Goal: Contribute content: Contribute content

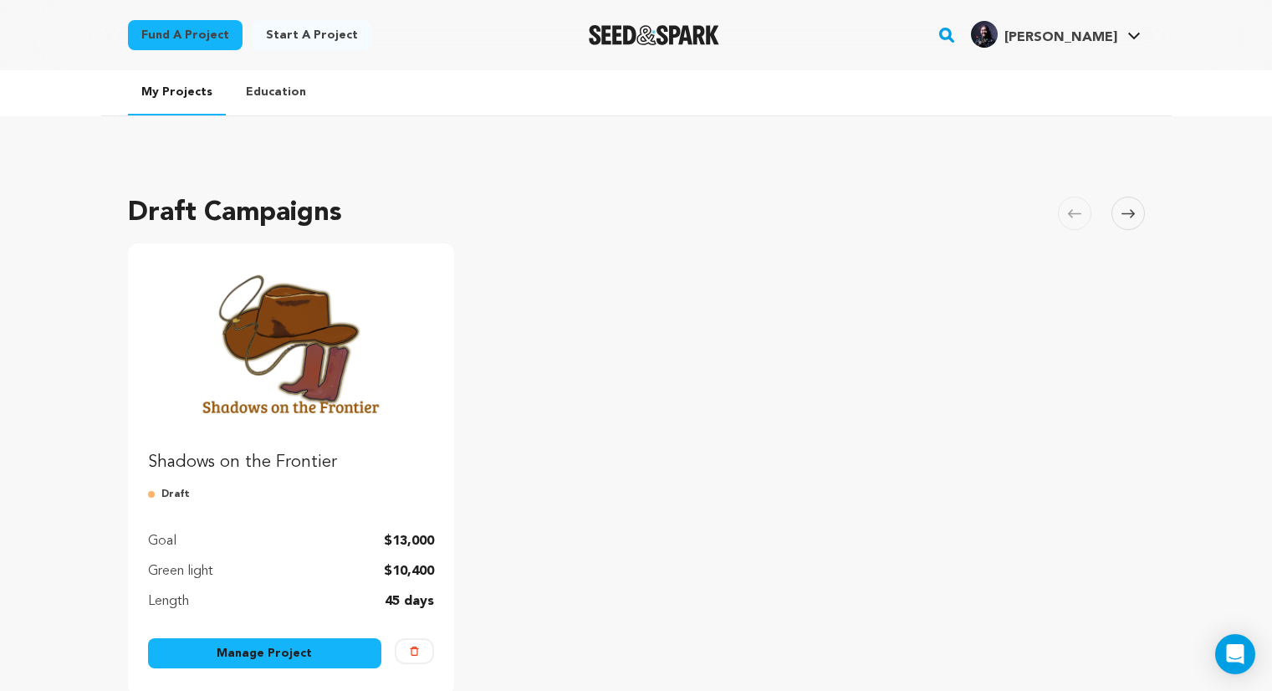
scroll to position [74, 0]
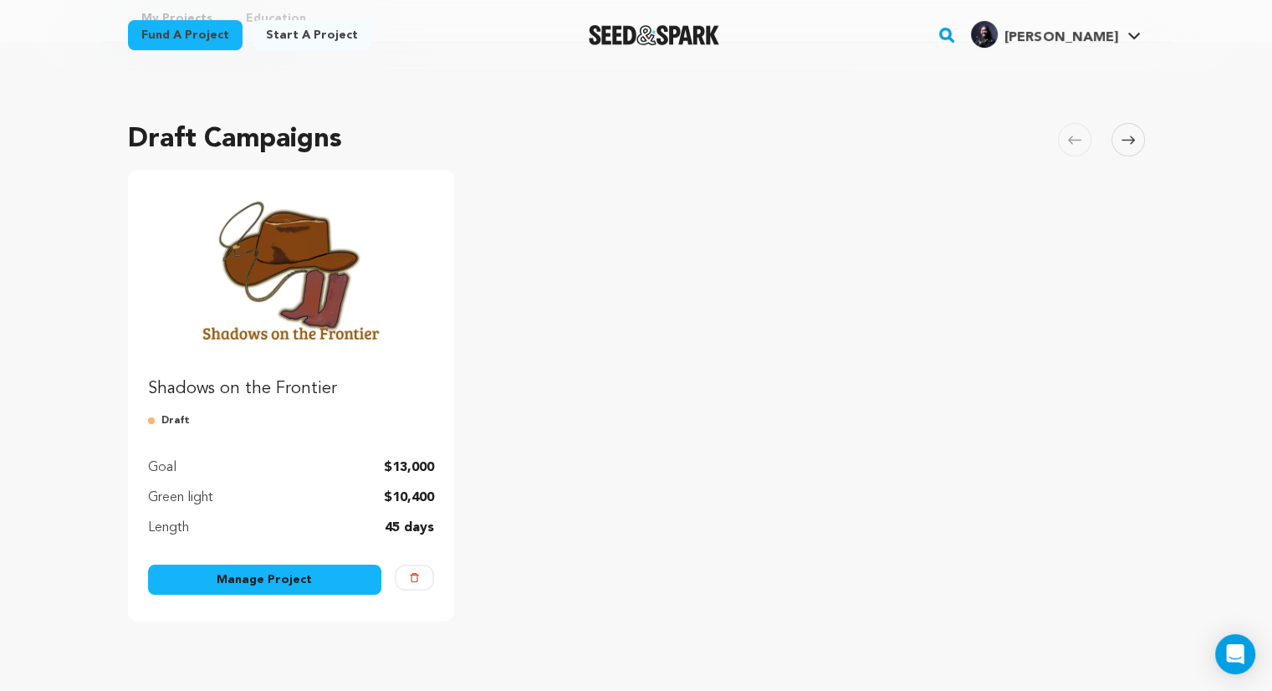
click at [324, 323] on img "Fund Shadows on the Frontier" at bounding box center [291, 270] width 287 height 161
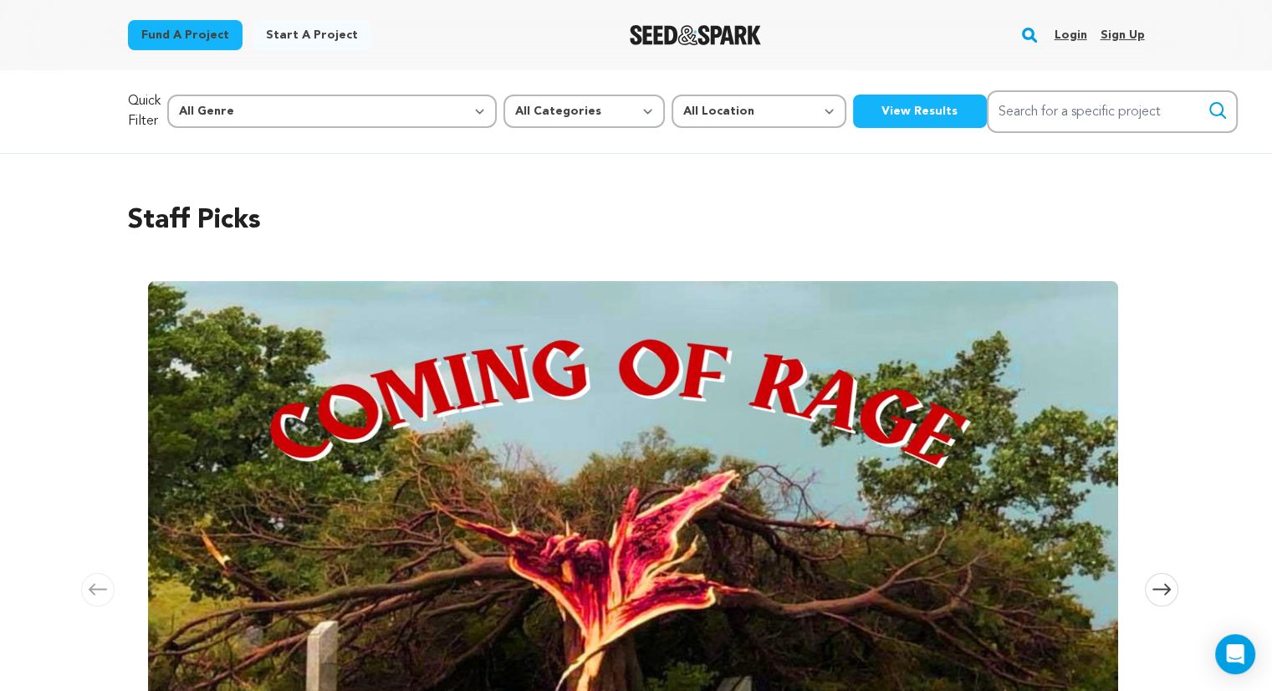
click at [1072, 38] on link "Login" at bounding box center [1070, 35] width 33 height 27
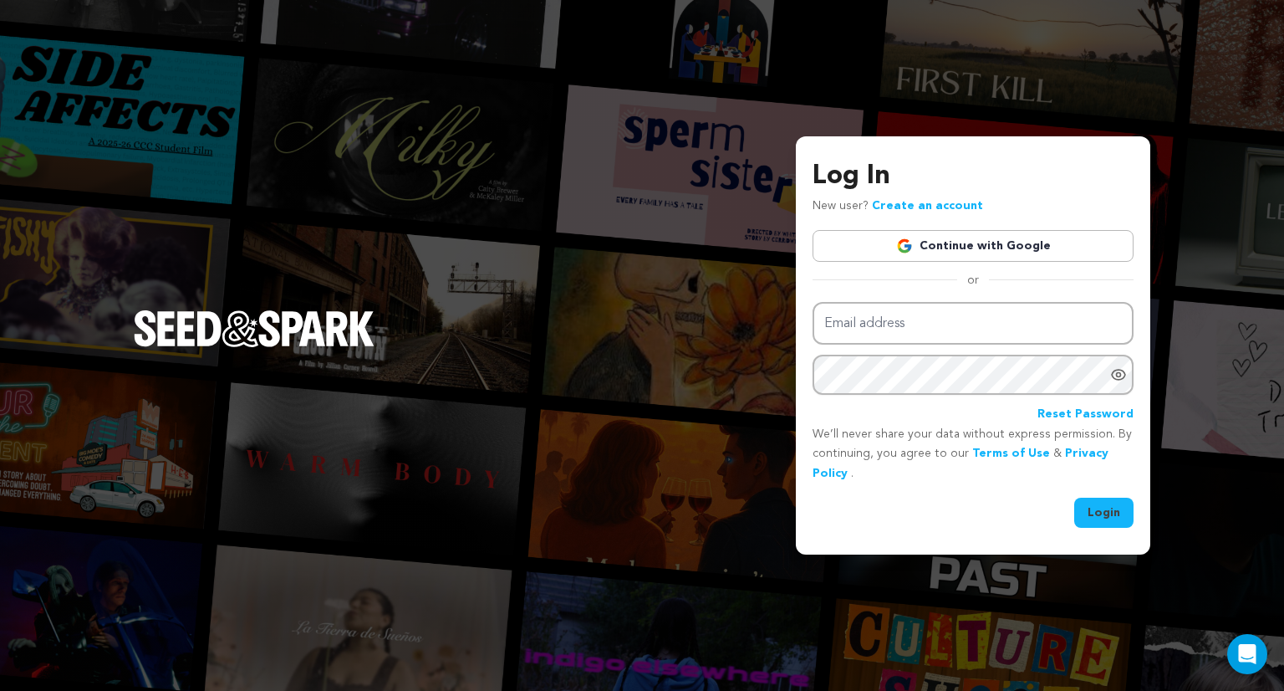
click at [943, 253] on link "Continue with Google" at bounding box center [973, 246] width 321 height 32
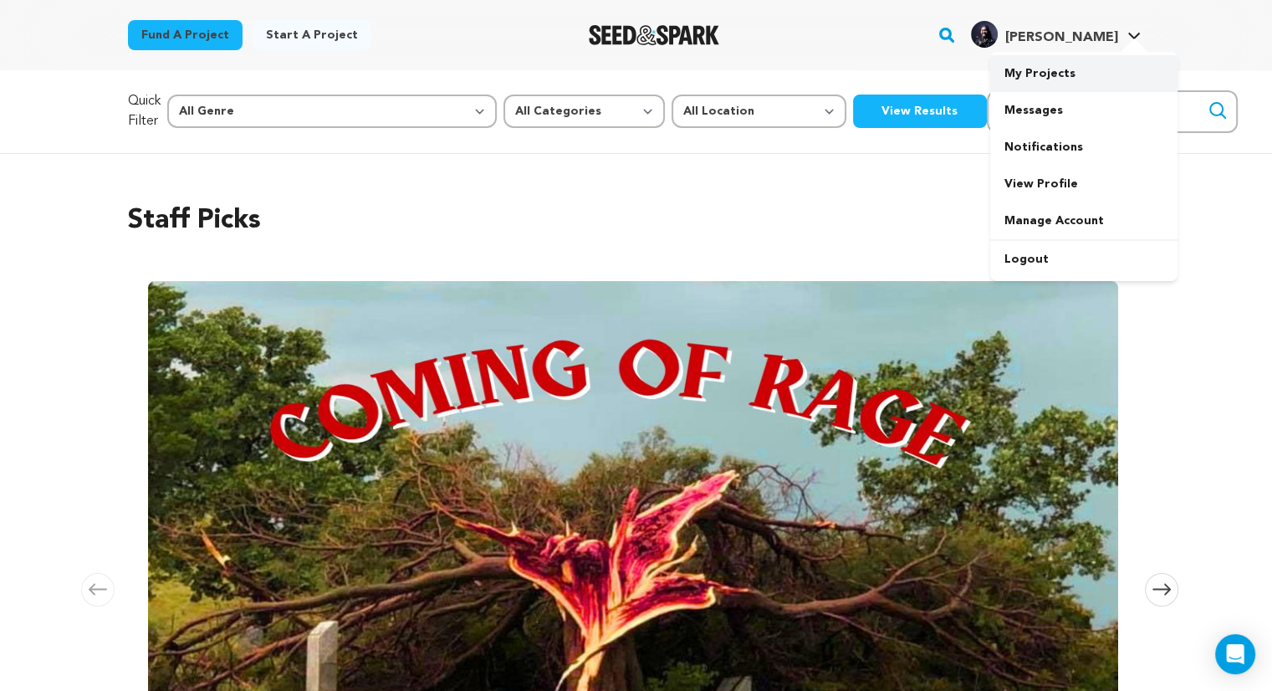
click at [1050, 79] on link "My Projects" at bounding box center [1083, 73] width 187 height 37
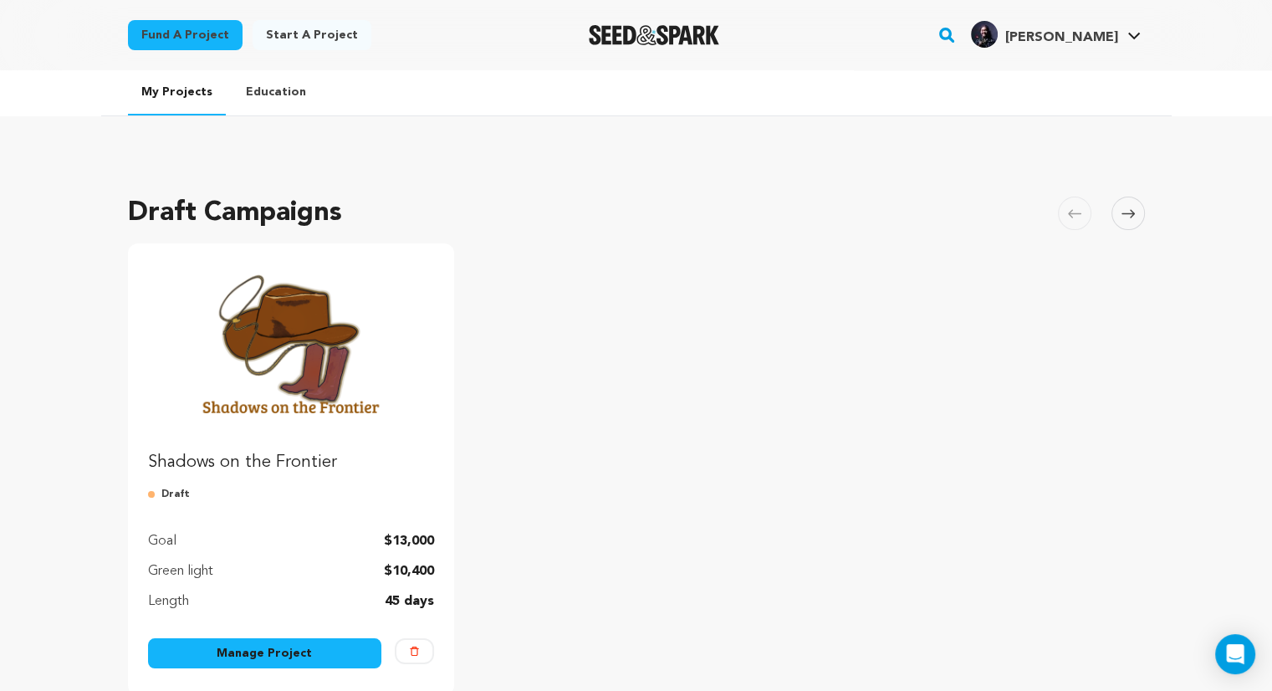
click at [305, 365] on img "Fund Shadows on the Frontier" at bounding box center [291, 343] width 287 height 161
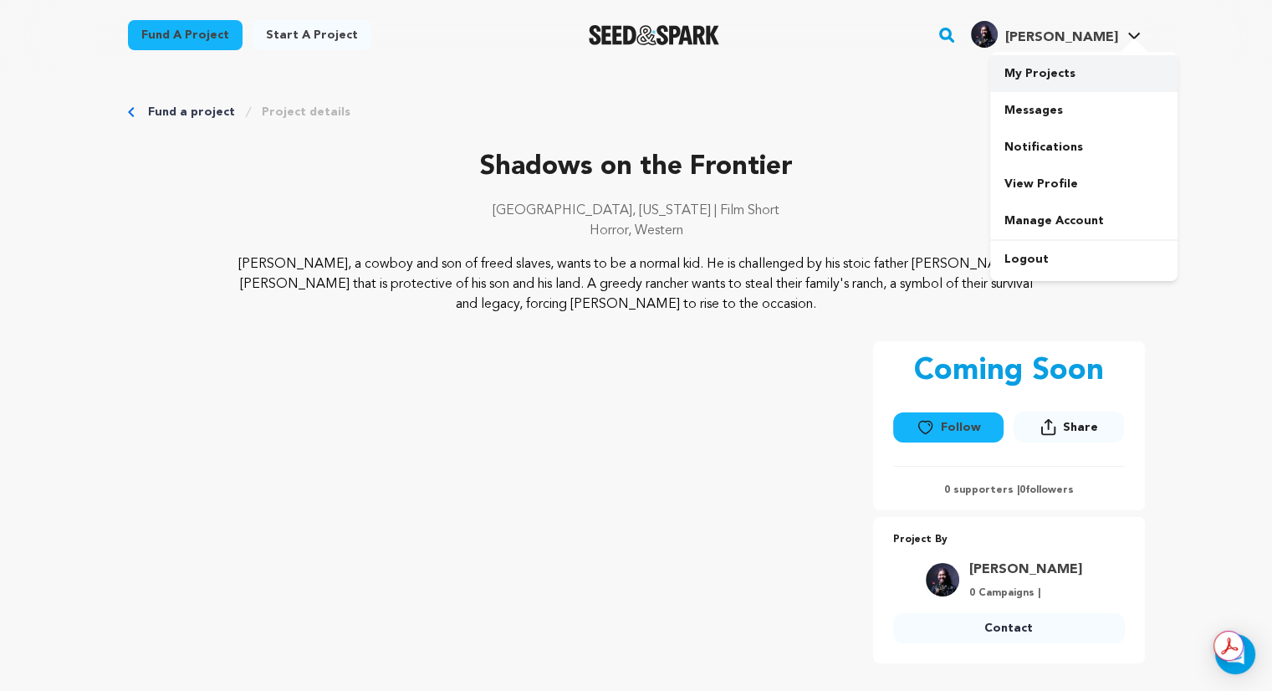
click at [1032, 78] on link "My Projects" at bounding box center [1083, 73] width 187 height 37
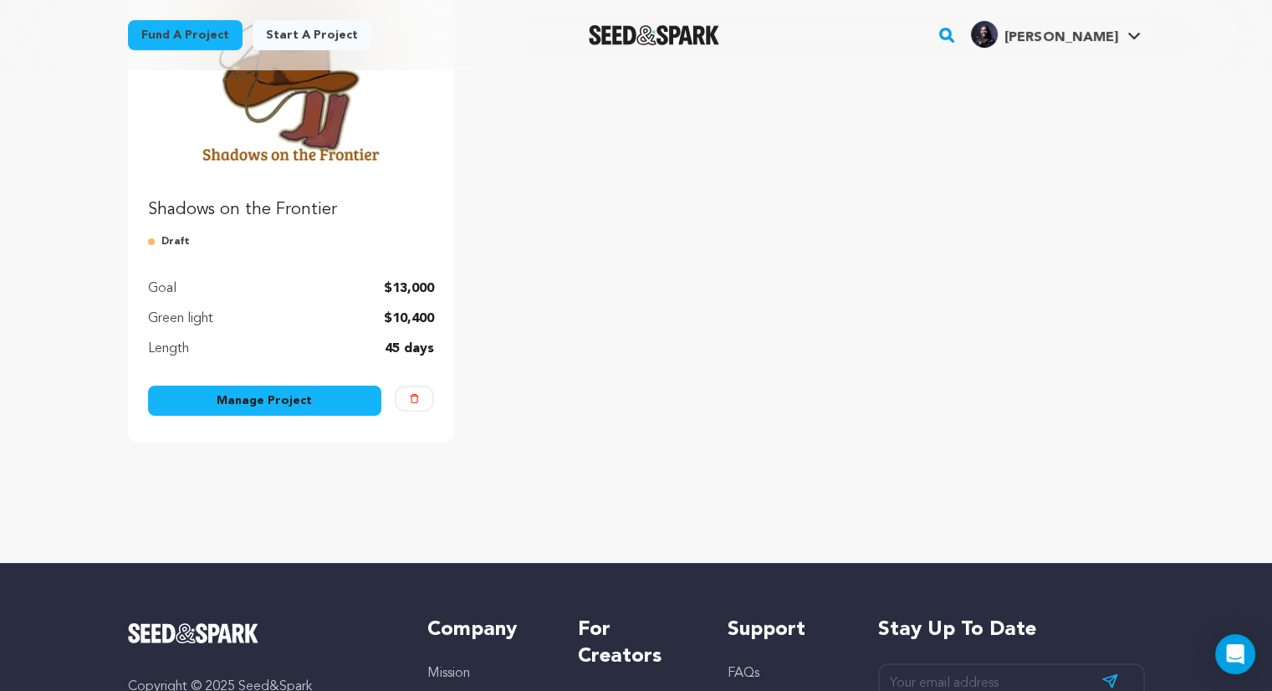
scroll to position [256, 0]
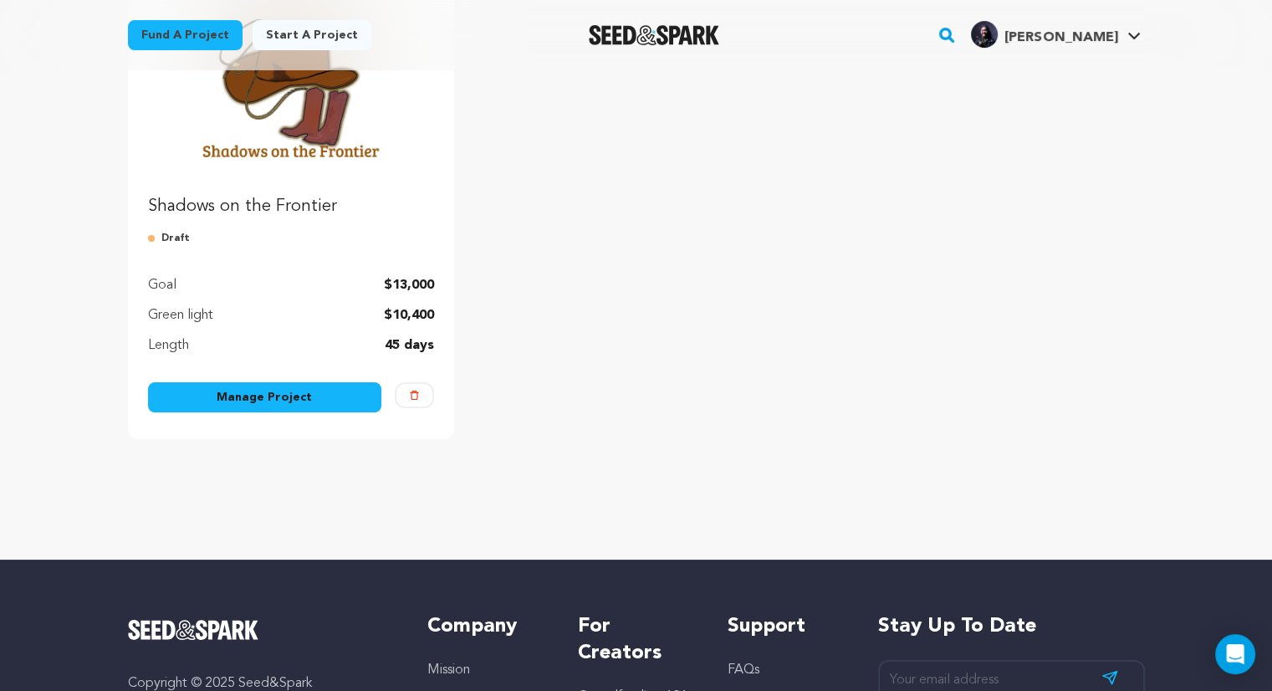
click at [308, 391] on link "Manage Project" at bounding box center [265, 397] width 234 height 30
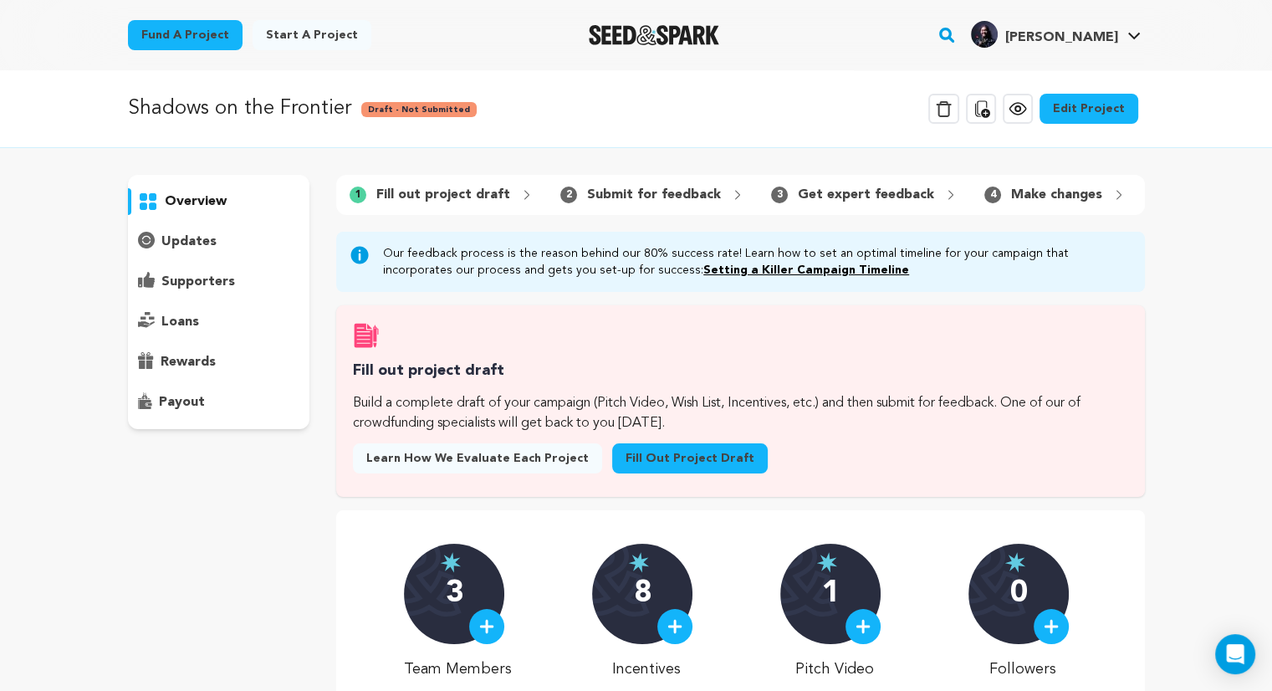
click at [658, 468] on link "Fill out project draft" at bounding box center [690, 458] width 156 height 30
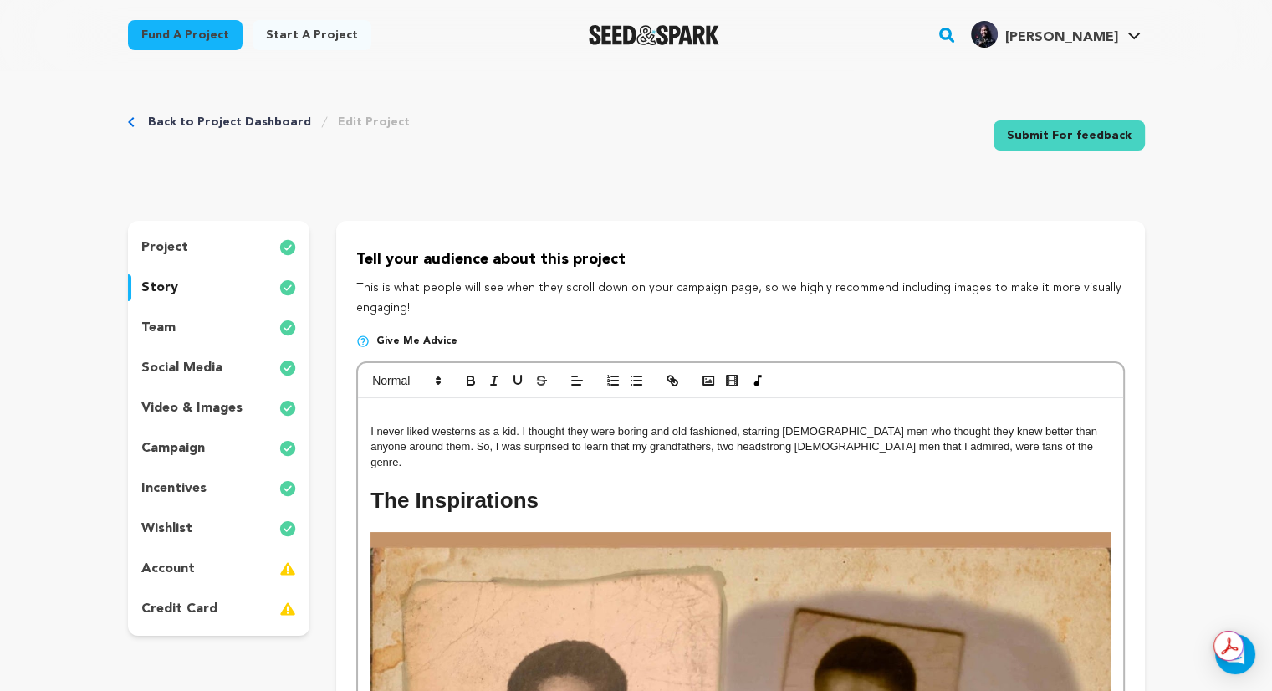
click at [213, 242] on div "project" at bounding box center [219, 247] width 182 height 27
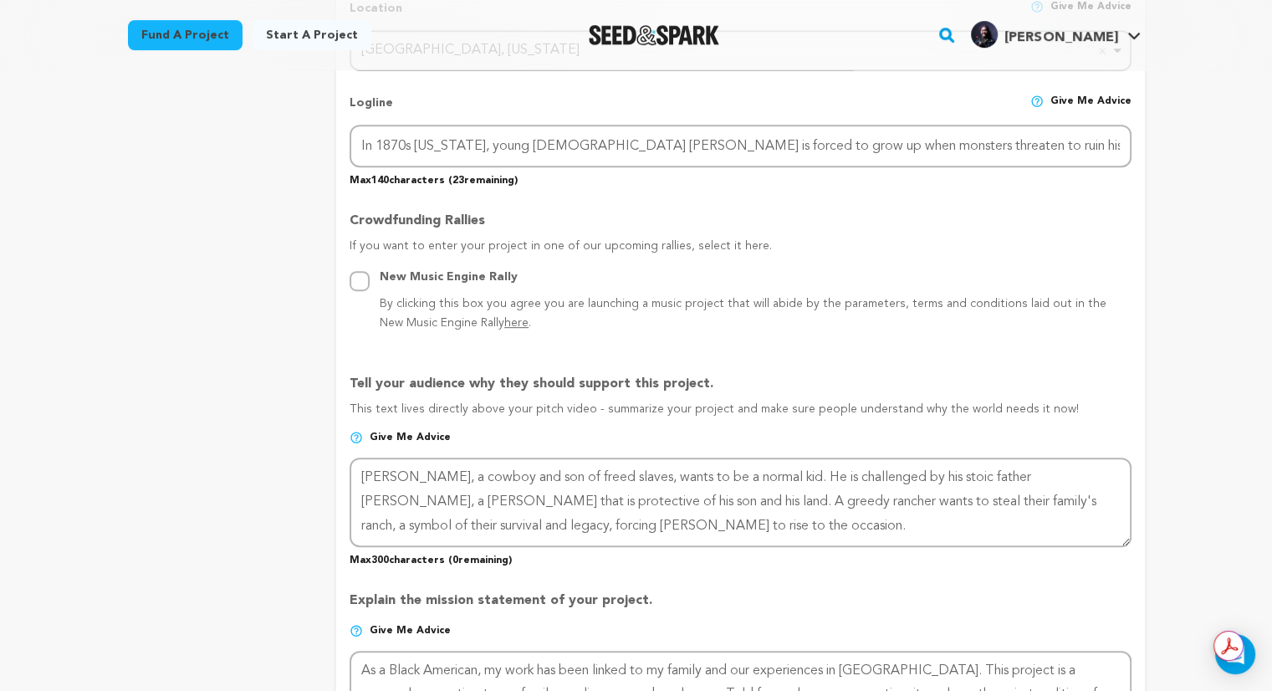
scroll to position [863, 0]
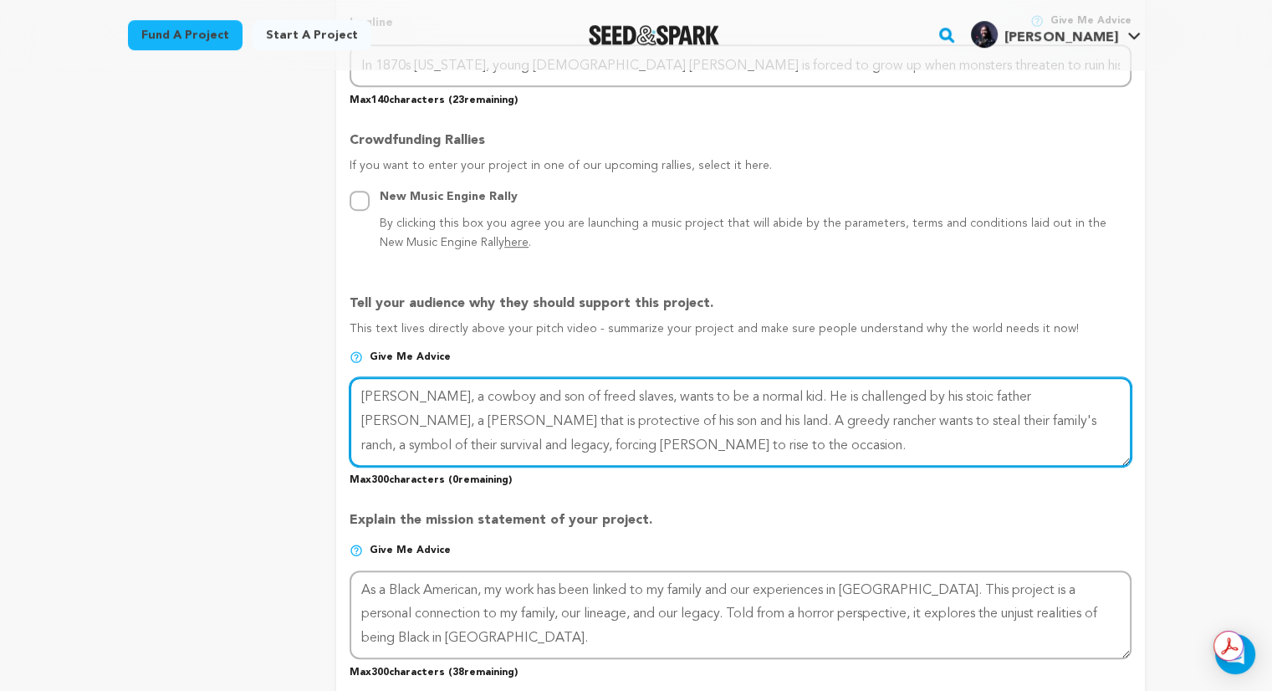
drag, startPoint x: 605, startPoint y: 417, endPoint x: 676, endPoint y: 446, distance: 77.3
click at [676, 446] on textarea at bounding box center [740, 421] width 781 height 89
drag, startPoint x: 774, startPoint y: 392, endPoint x: 873, endPoint y: 393, distance: 98.7
click at [873, 393] on textarea at bounding box center [740, 421] width 781 height 89
type textarea "Thomas, a cowboy and son of freed slaves, wants to be a normal kid. This dream …"
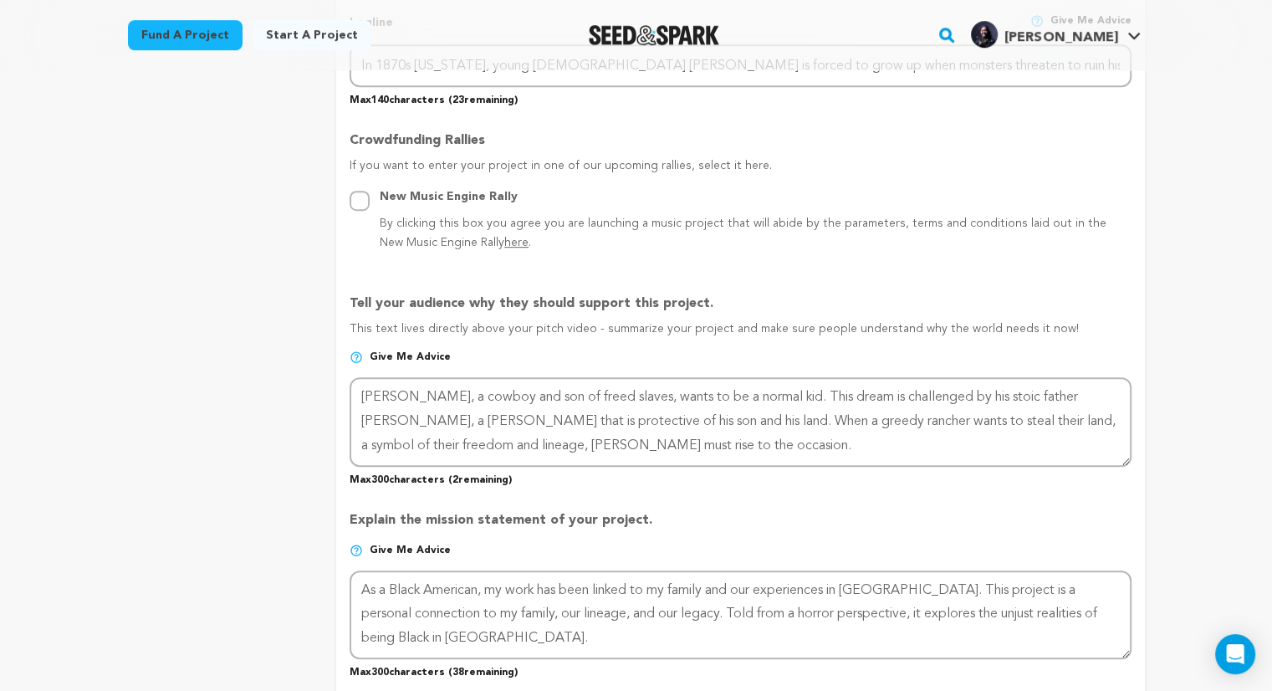
click at [872, 497] on div "Explain the mission statement of your project. Give me advice Max 300 character…" at bounding box center [740, 588] width 781 height 182
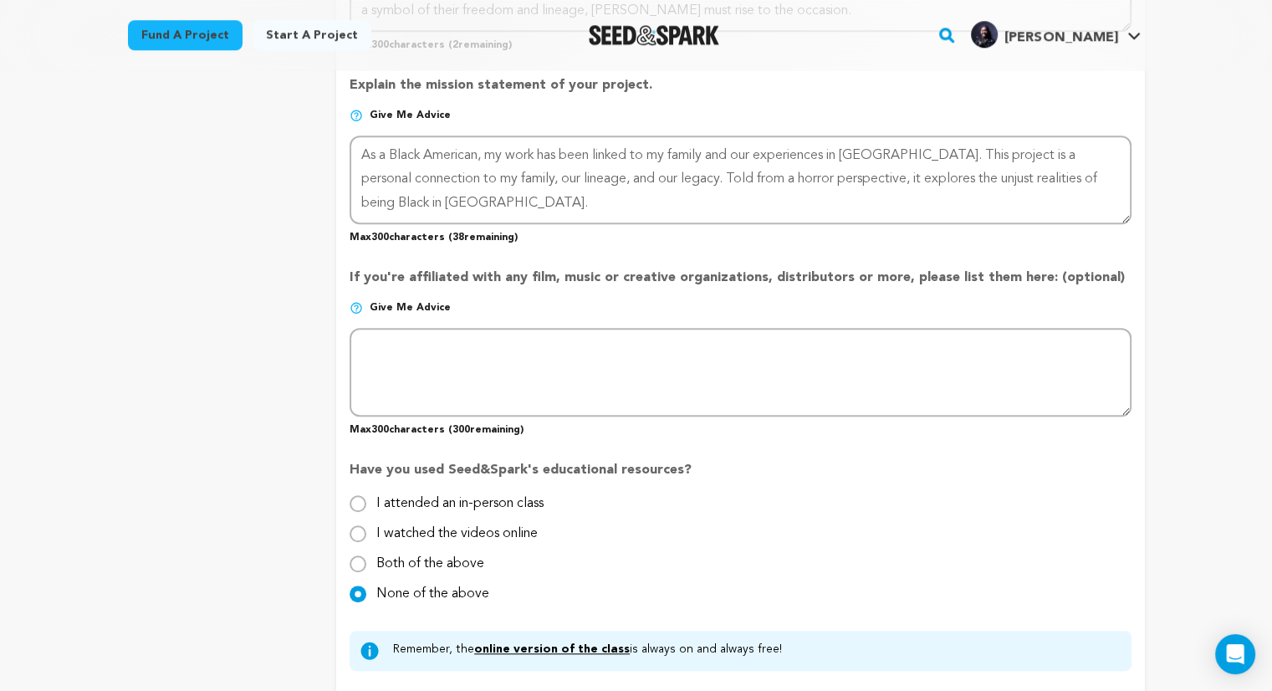
scroll to position [1565, 0]
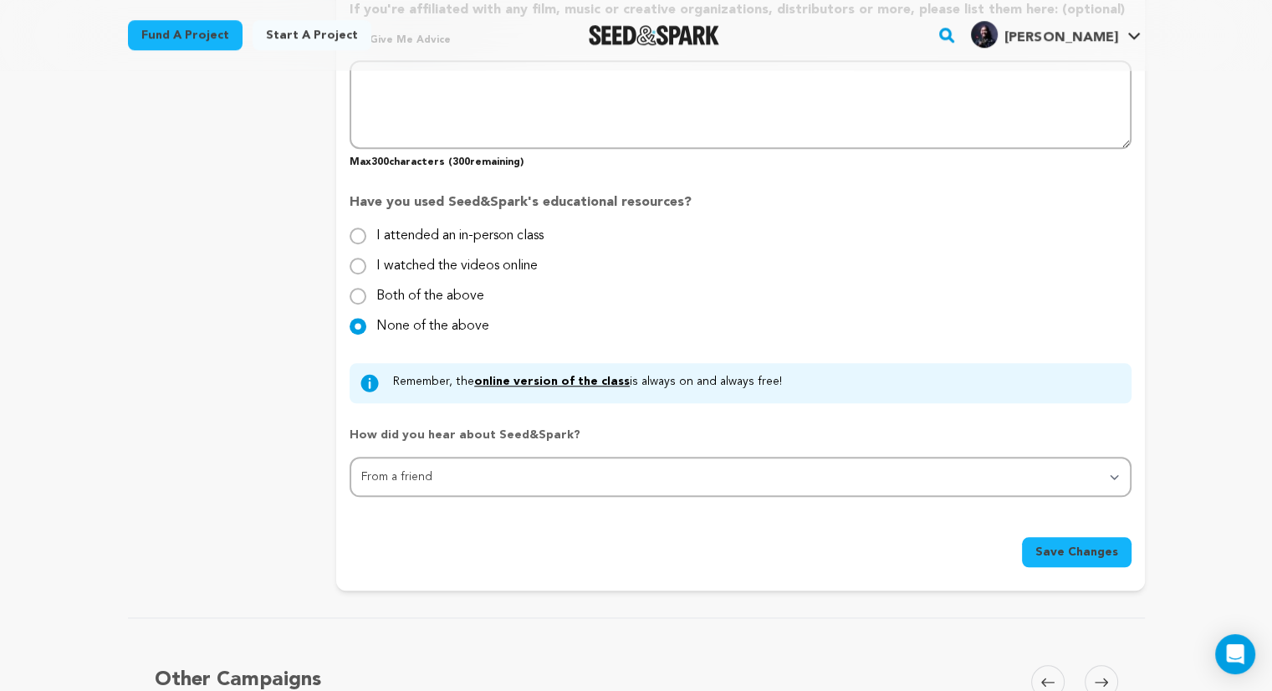
click at [1078, 549] on span "Save Changes" at bounding box center [1076, 551] width 83 height 17
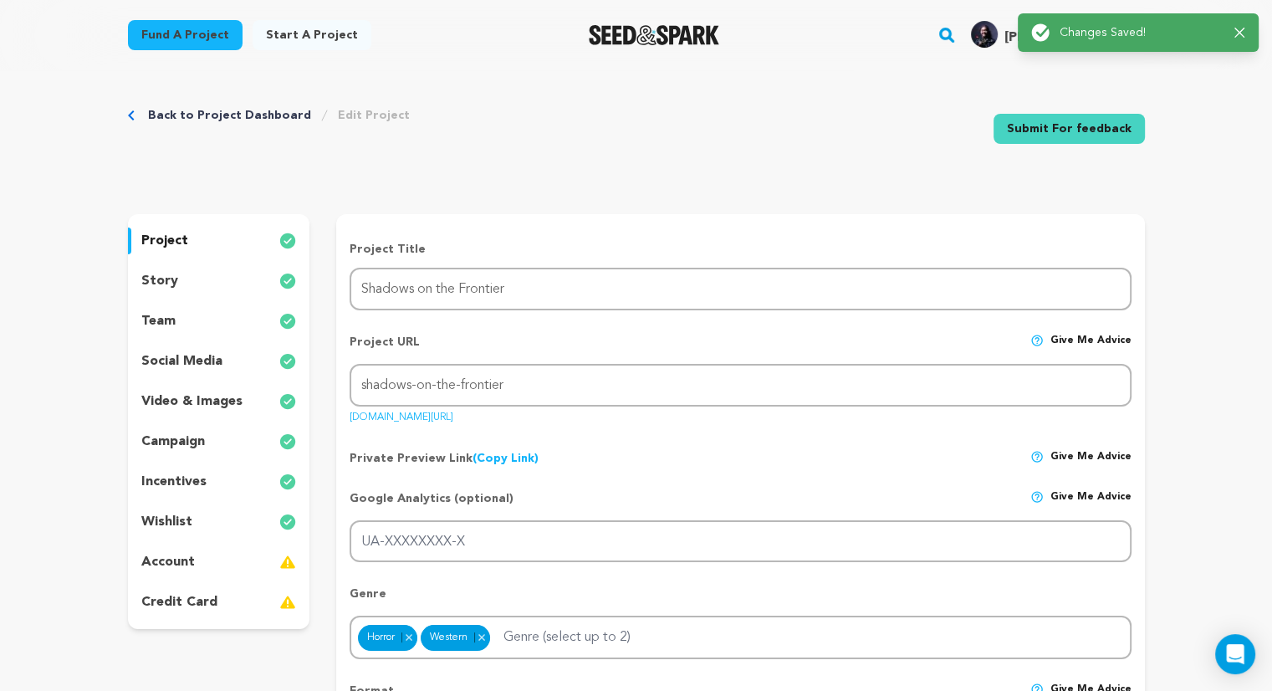
scroll to position [0, 0]
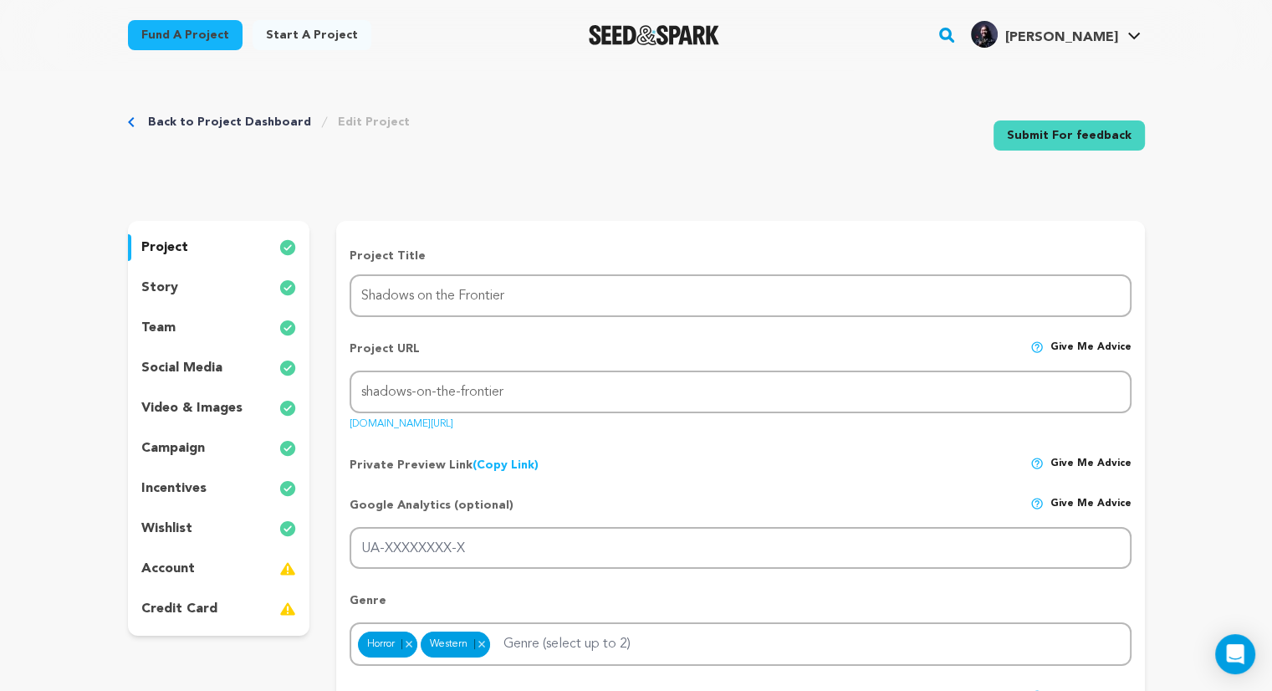
click at [197, 285] on div "story" at bounding box center [219, 287] width 182 height 27
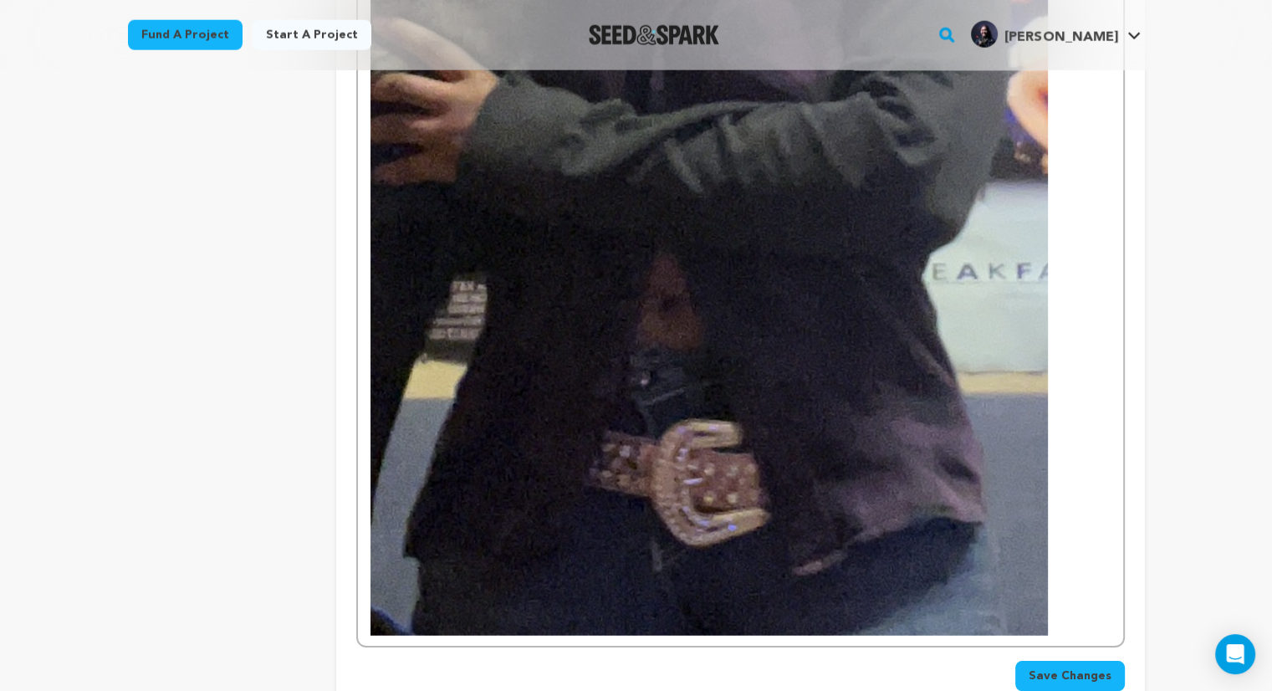
click at [644, 314] on img at bounding box center [708, 36] width 677 height 1200
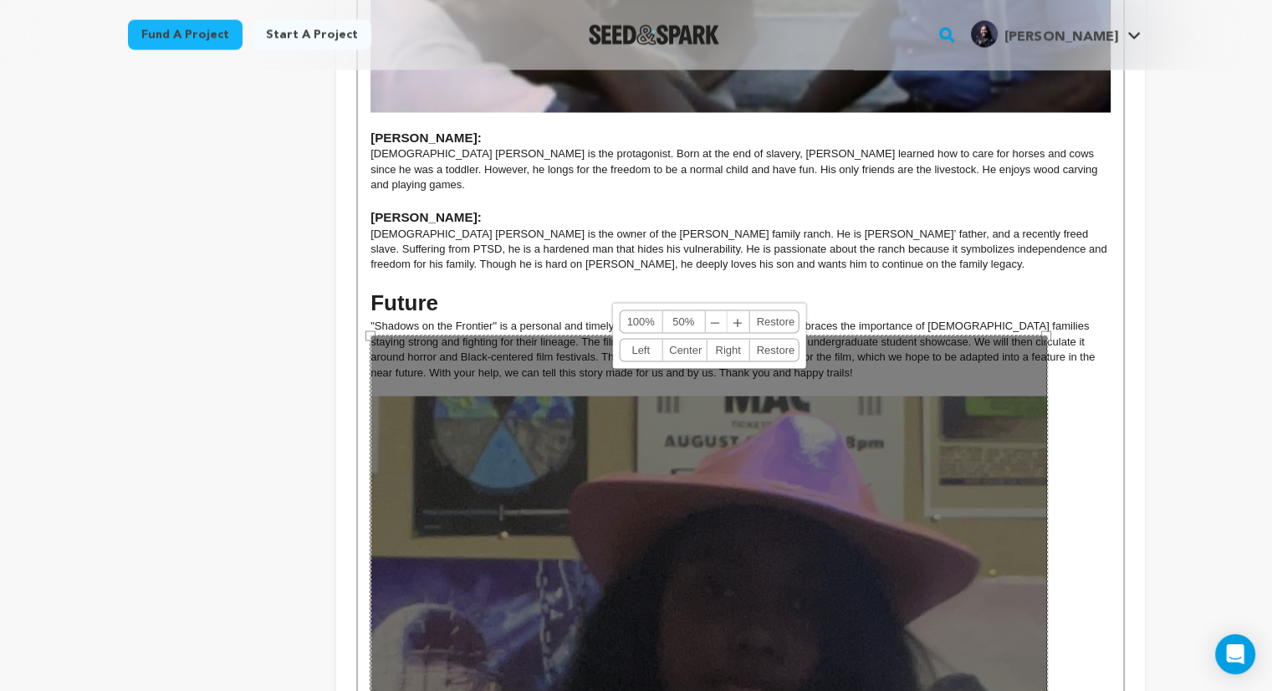
scroll to position [3177, 0]
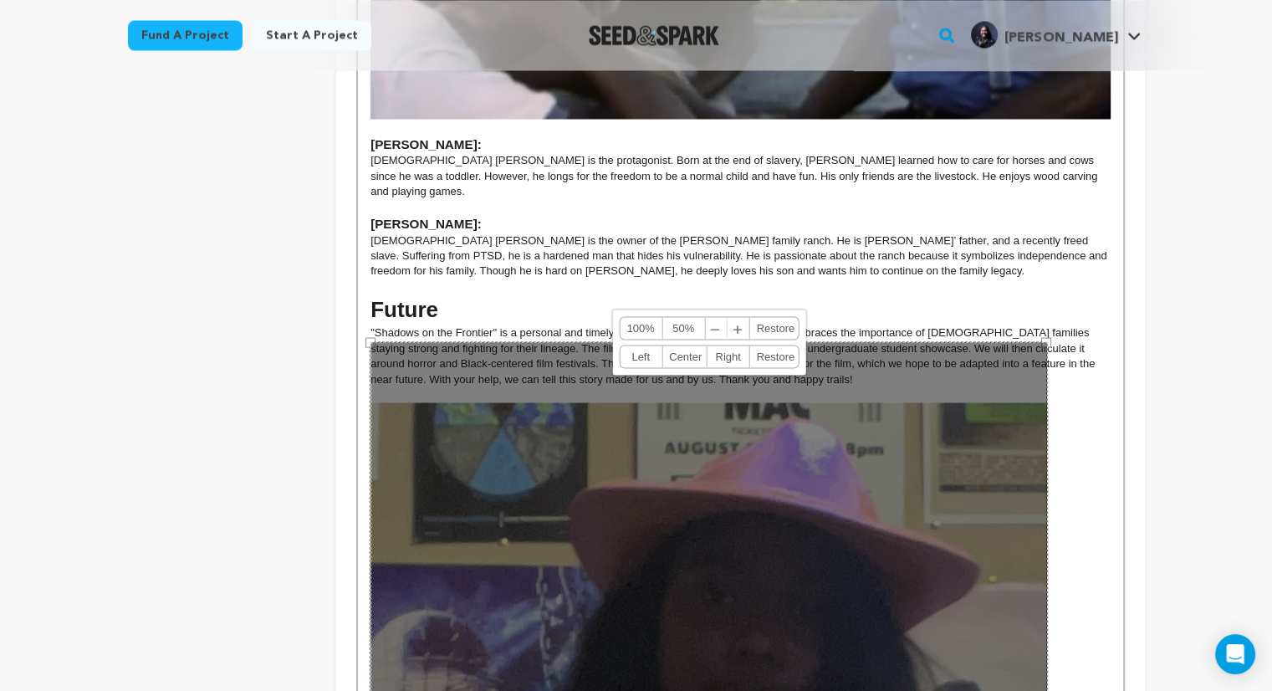
click at [676, 332] on link "50%" at bounding box center [683, 328] width 43 height 22
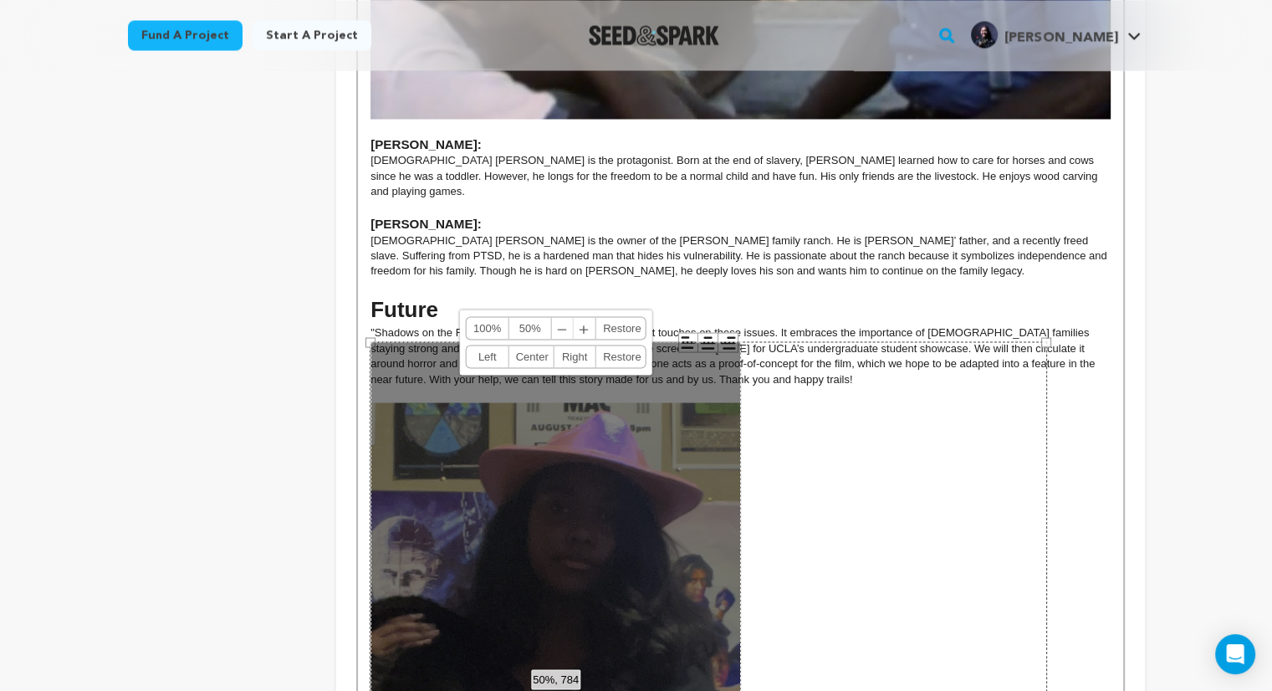
click at [1032, 232] on p "[DEMOGRAPHIC_DATA] [PERSON_NAME] is the owner of the [PERSON_NAME] family ranch…" at bounding box center [739, 255] width 739 height 46
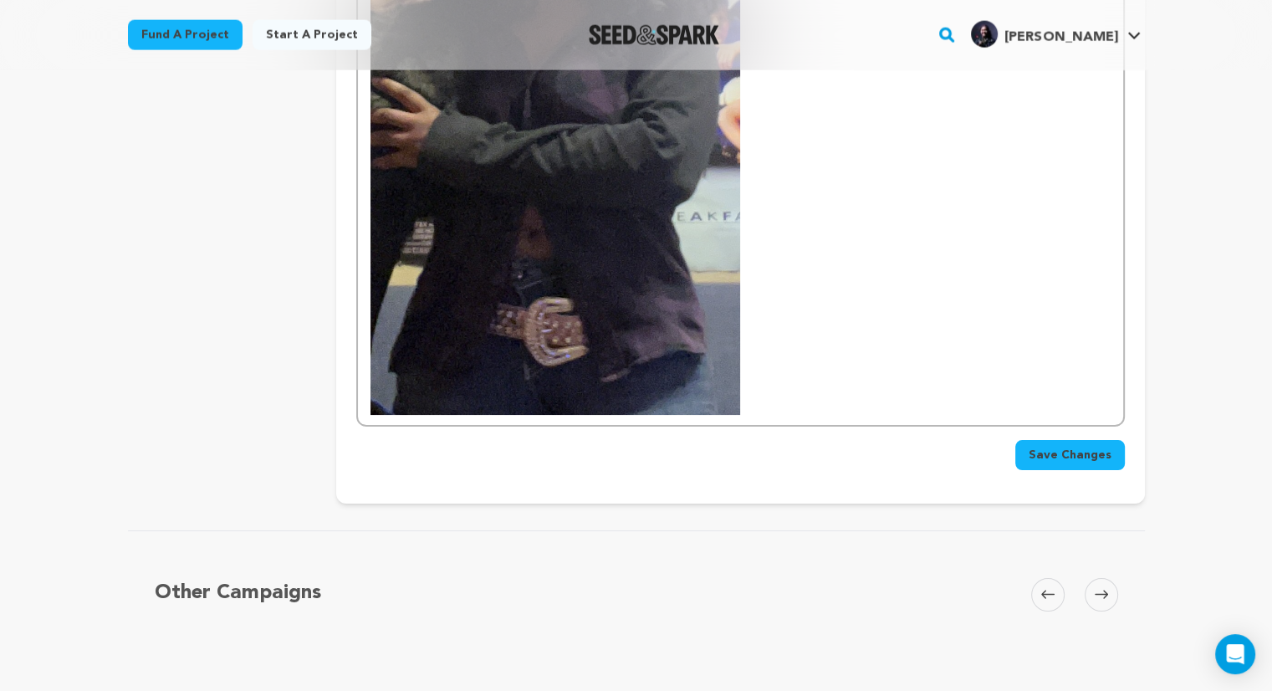
scroll to position [3876, 0]
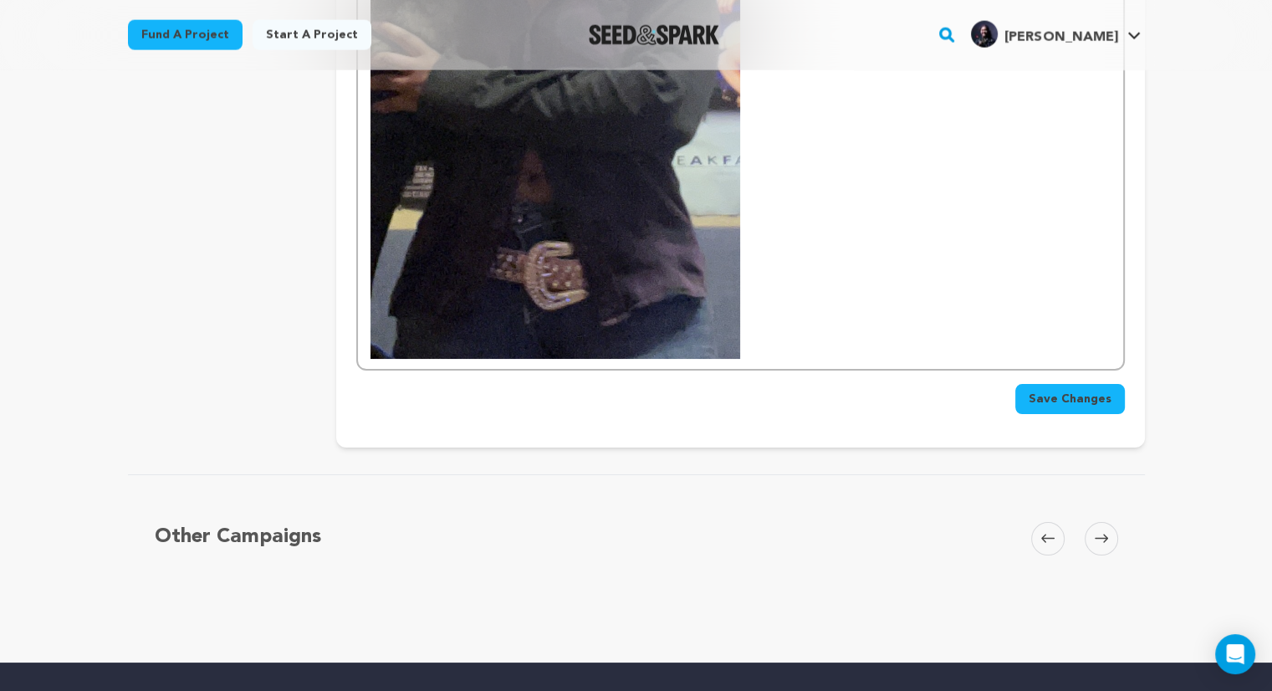
click at [1082, 384] on button "Save Changes" at bounding box center [1070, 399] width 110 height 30
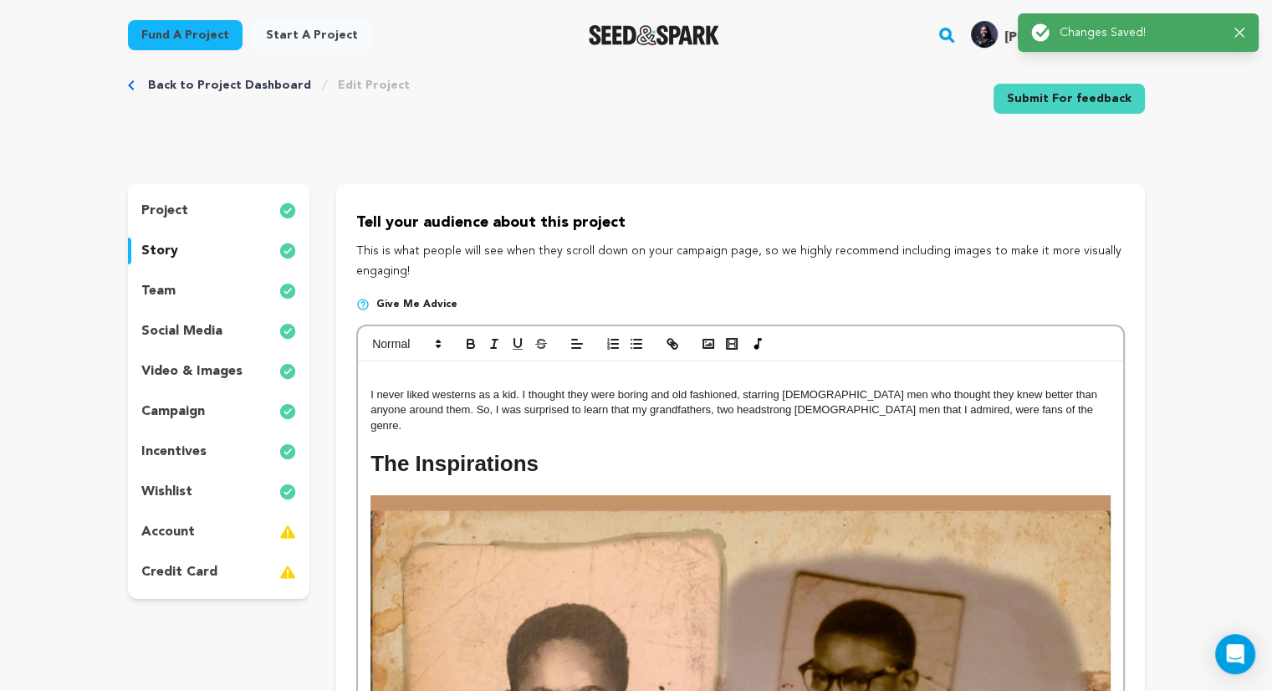
scroll to position [0, 0]
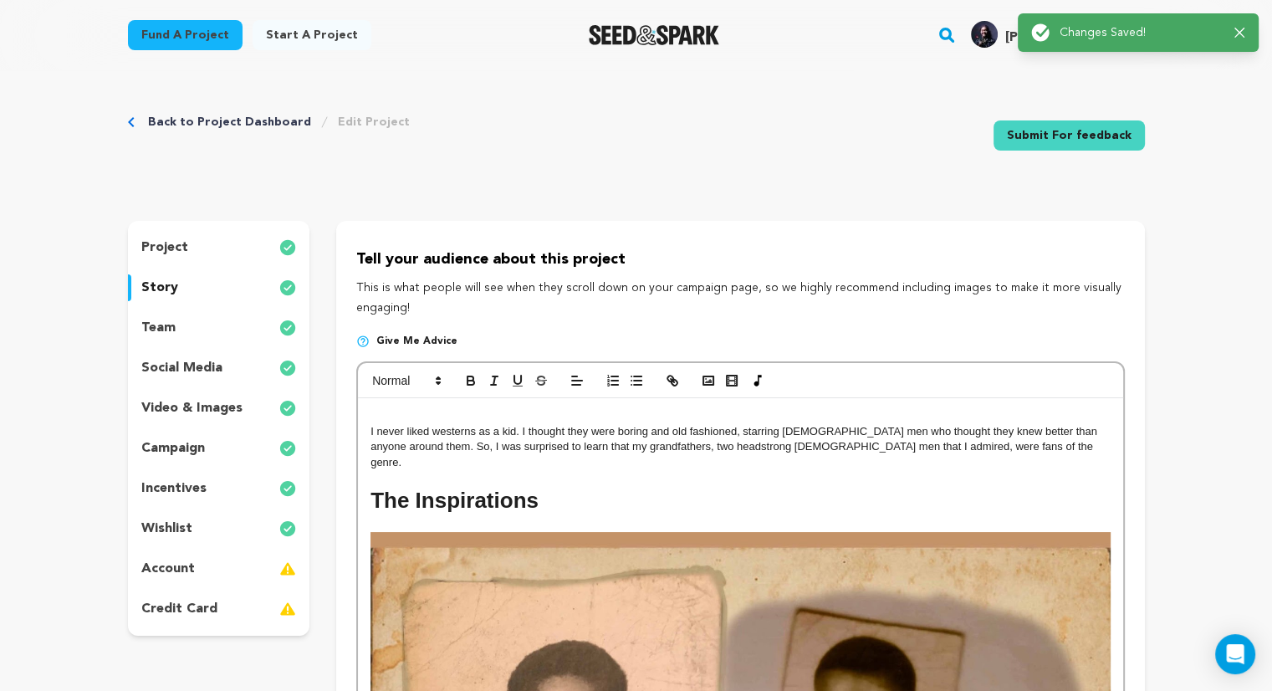
click at [157, 121] on link "Back to Project Dashboard" at bounding box center [229, 122] width 163 height 17
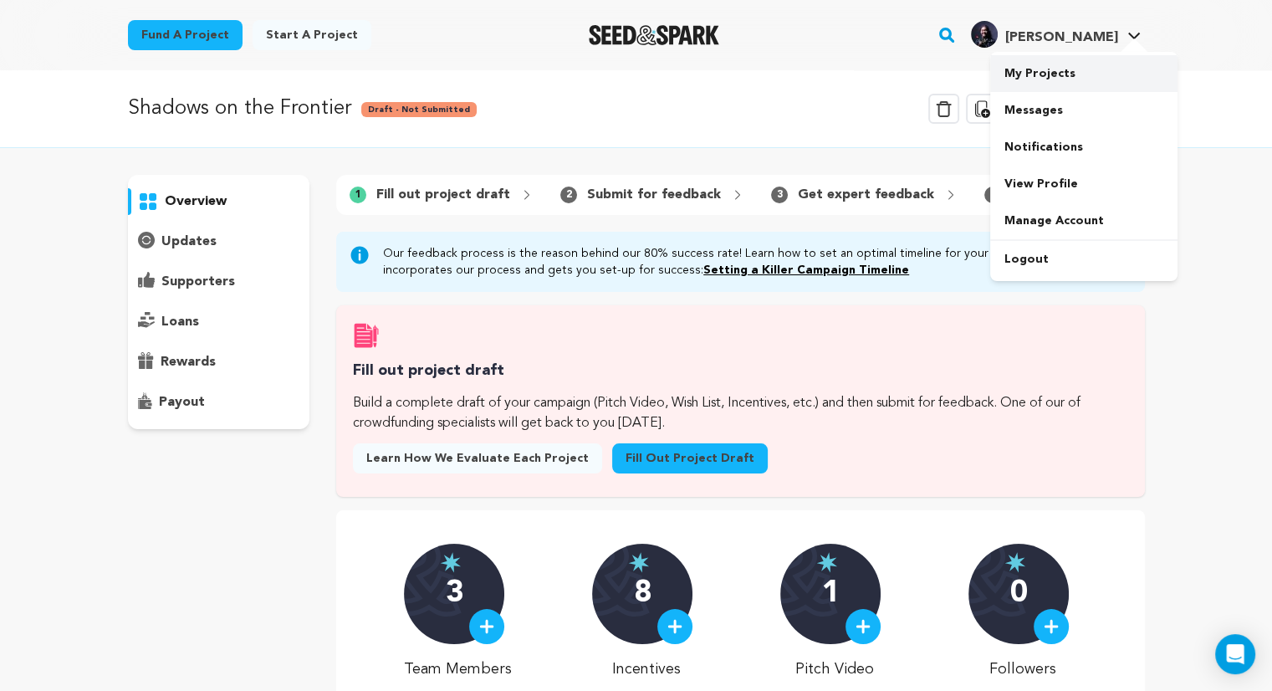
click at [1057, 86] on link "My Projects" at bounding box center [1083, 73] width 187 height 37
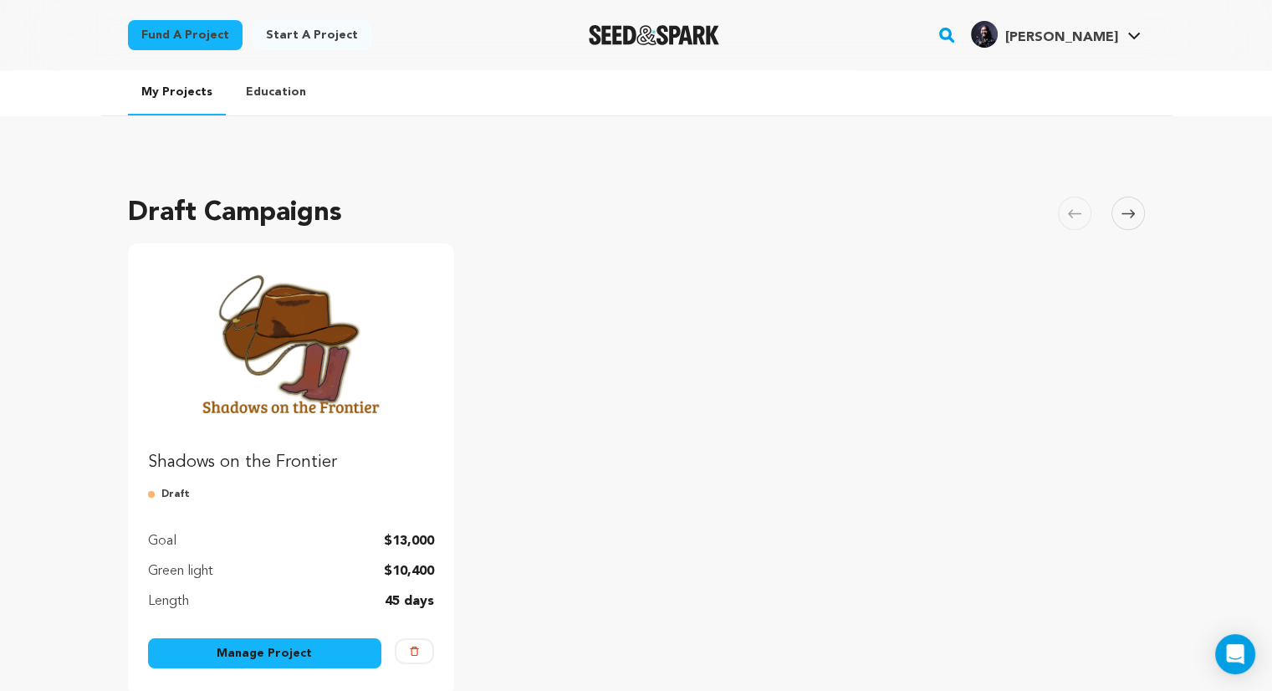
click at [282, 339] on img "Fund Shadows on the Frontier" at bounding box center [291, 343] width 287 height 161
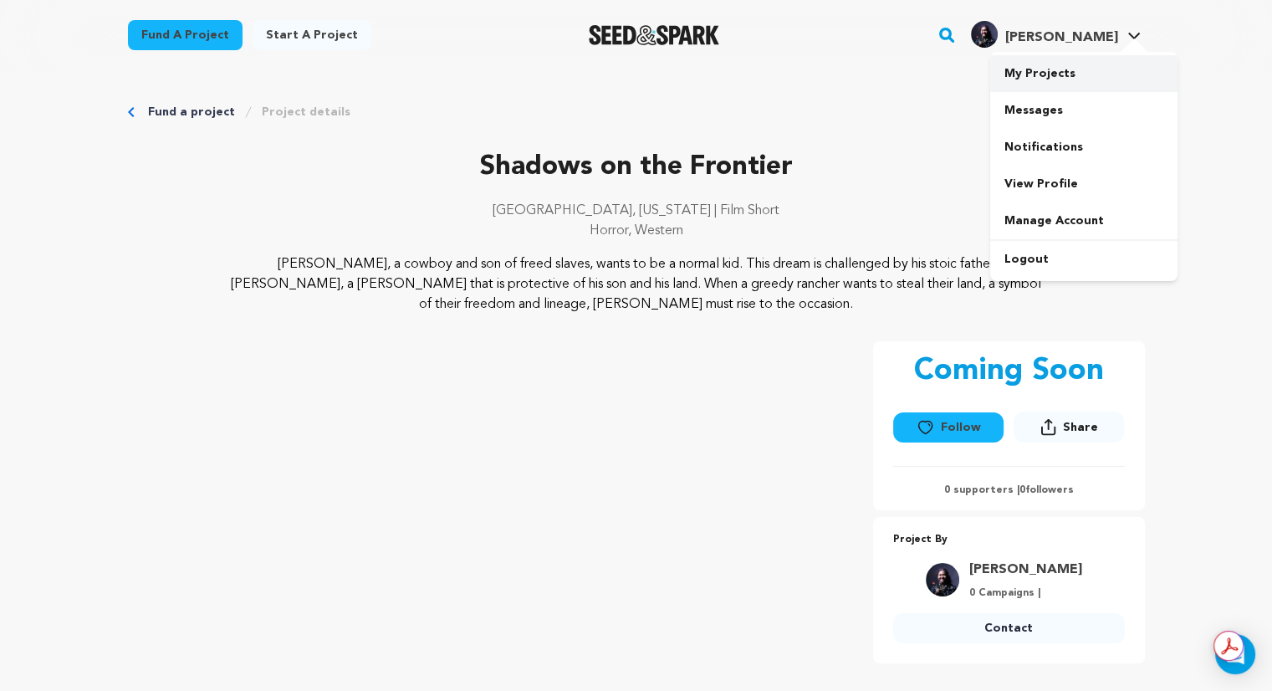
click at [1041, 73] on link "My Projects" at bounding box center [1083, 73] width 187 height 37
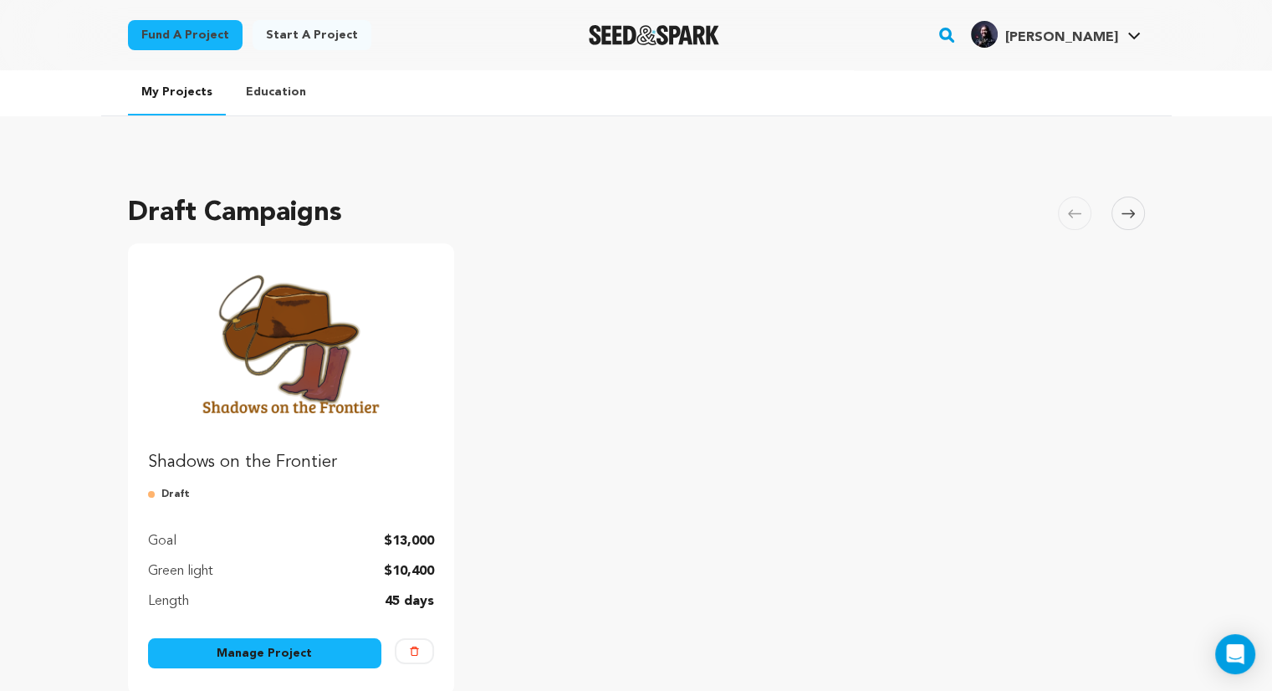
click at [291, 661] on link "Manage Project" at bounding box center [265, 653] width 234 height 30
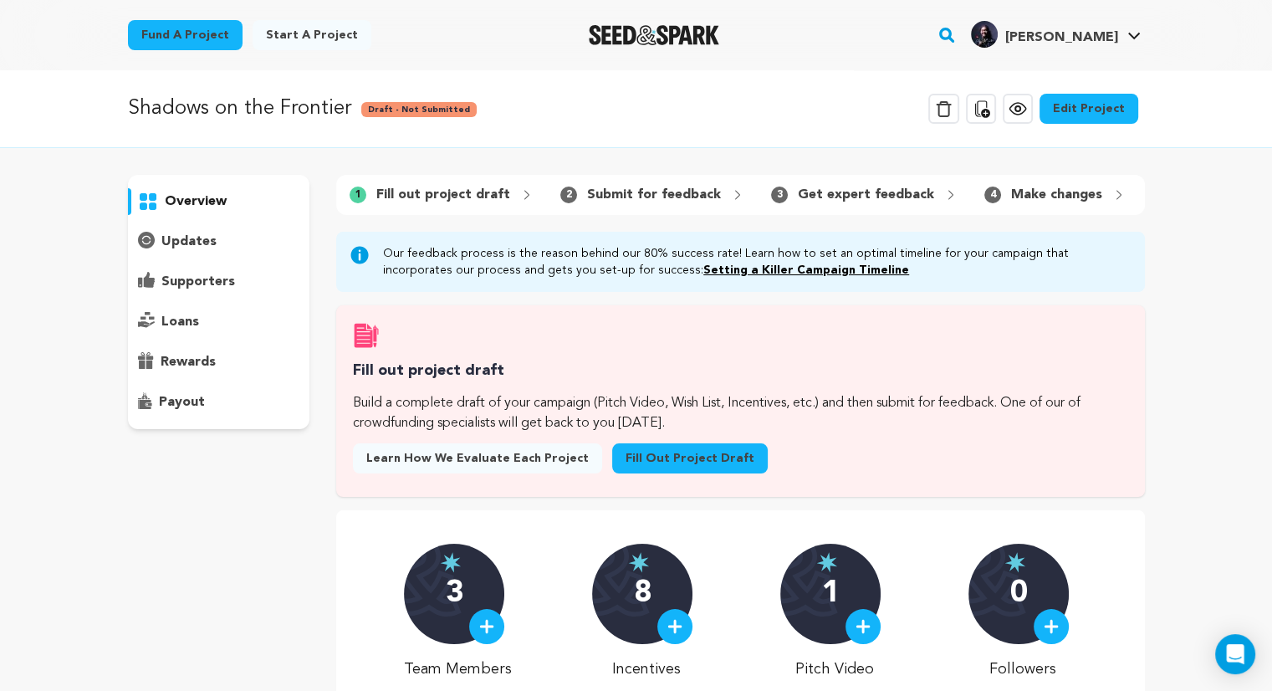
click at [666, 466] on link "Fill out project draft" at bounding box center [690, 458] width 156 height 30
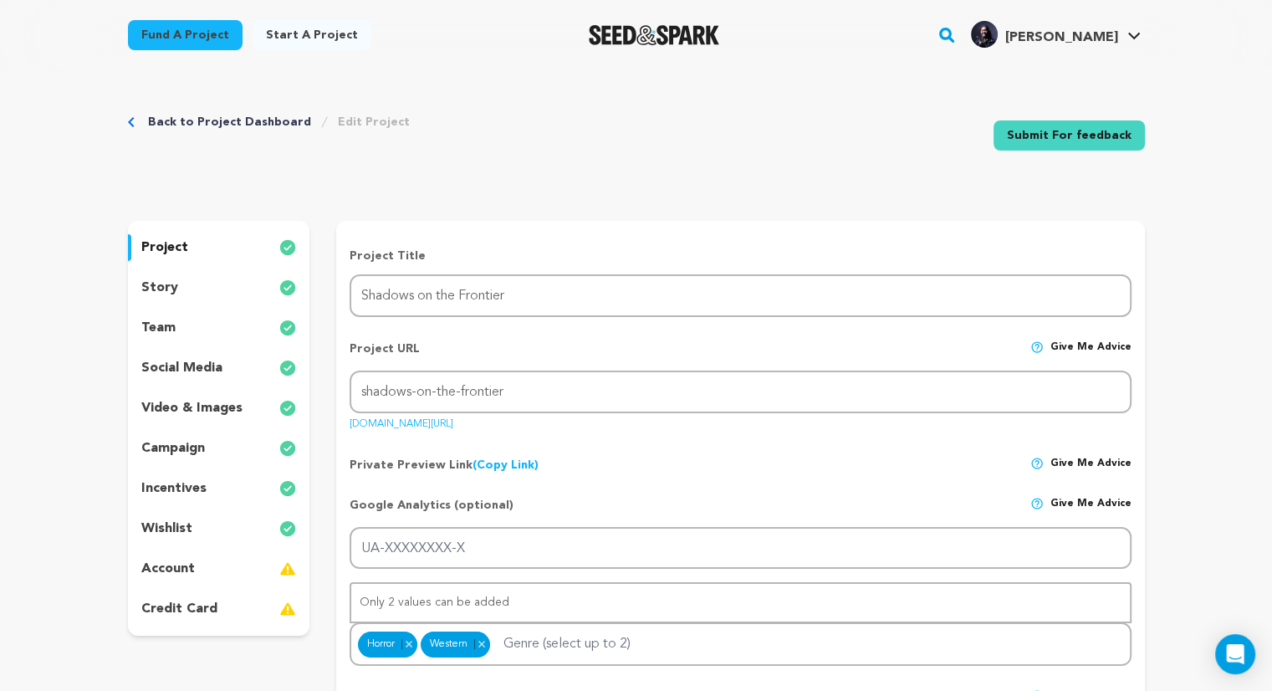
click at [172, 295] on p "story" at bounding box center [159, 288] width 37 height 20
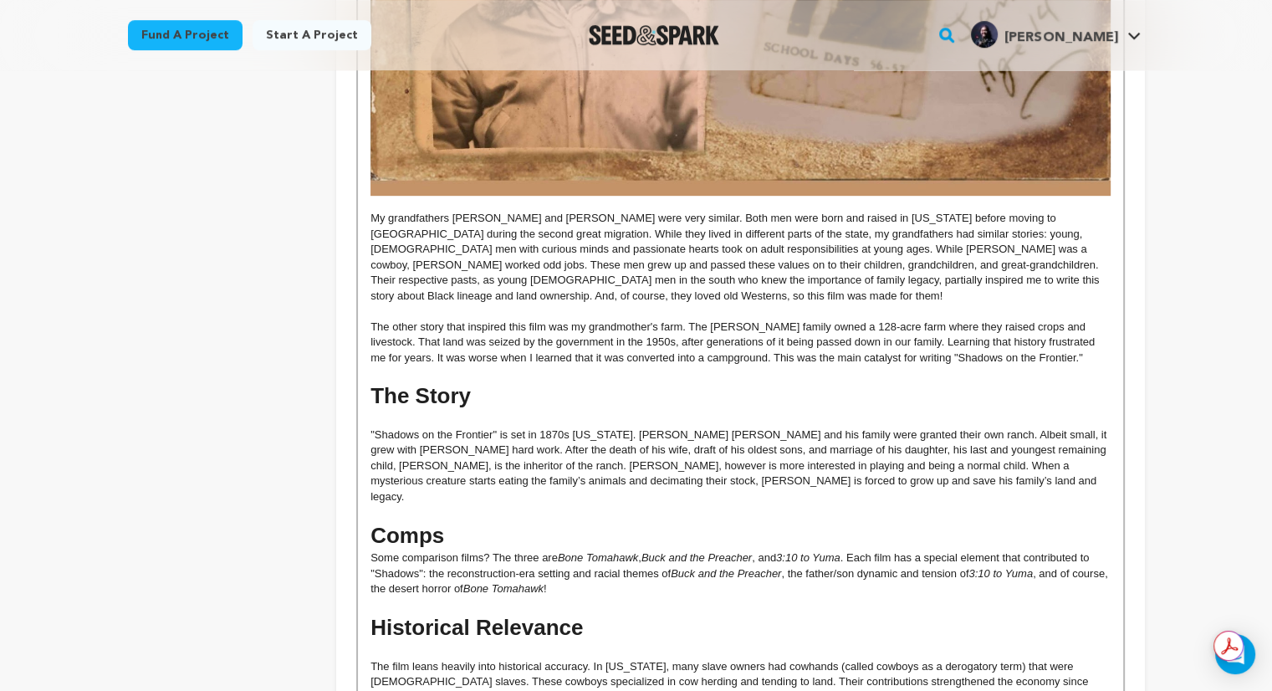
scroll to position [826, 0]
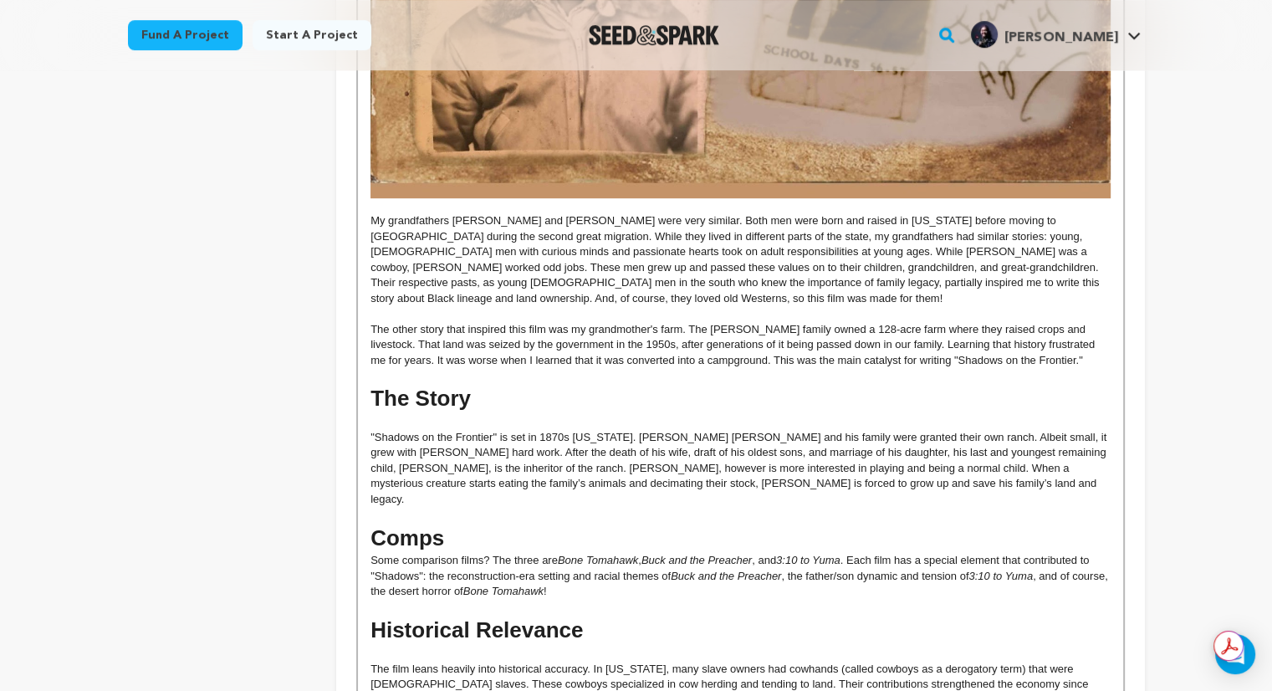
click at [445, 385] on h1 "The Story" at bounding box center [739, 398] width 739 height 31
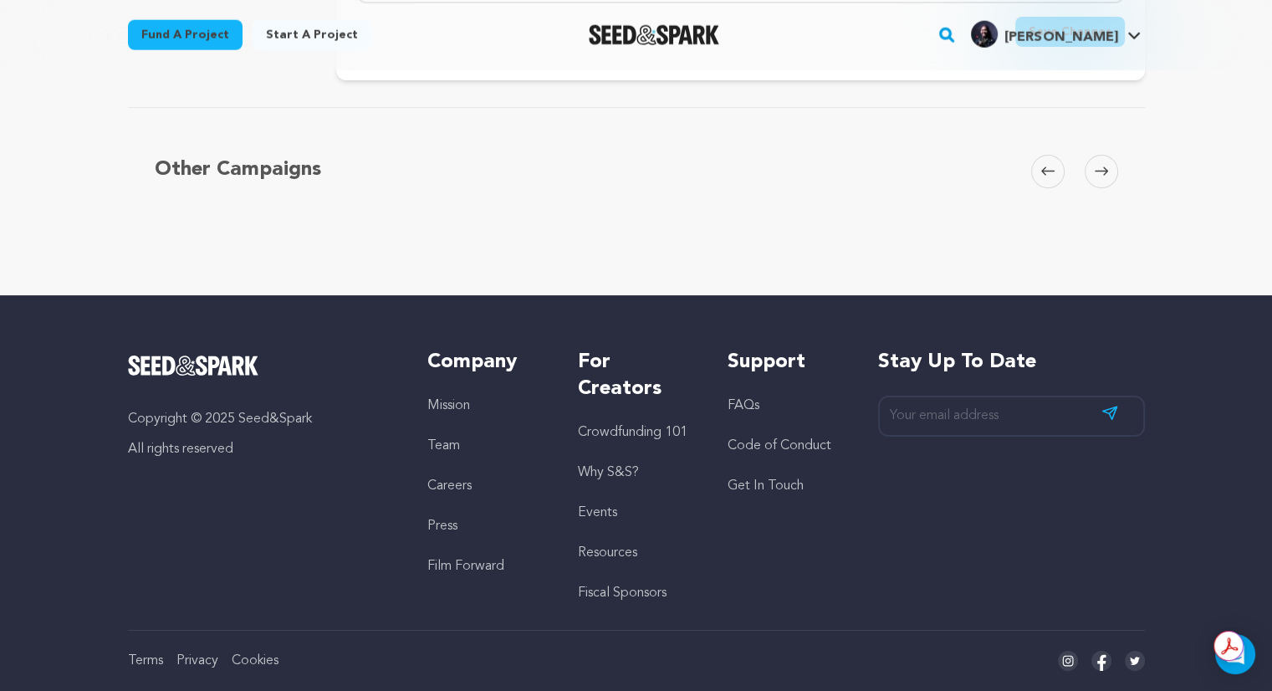
scroll to position [3778, 0]
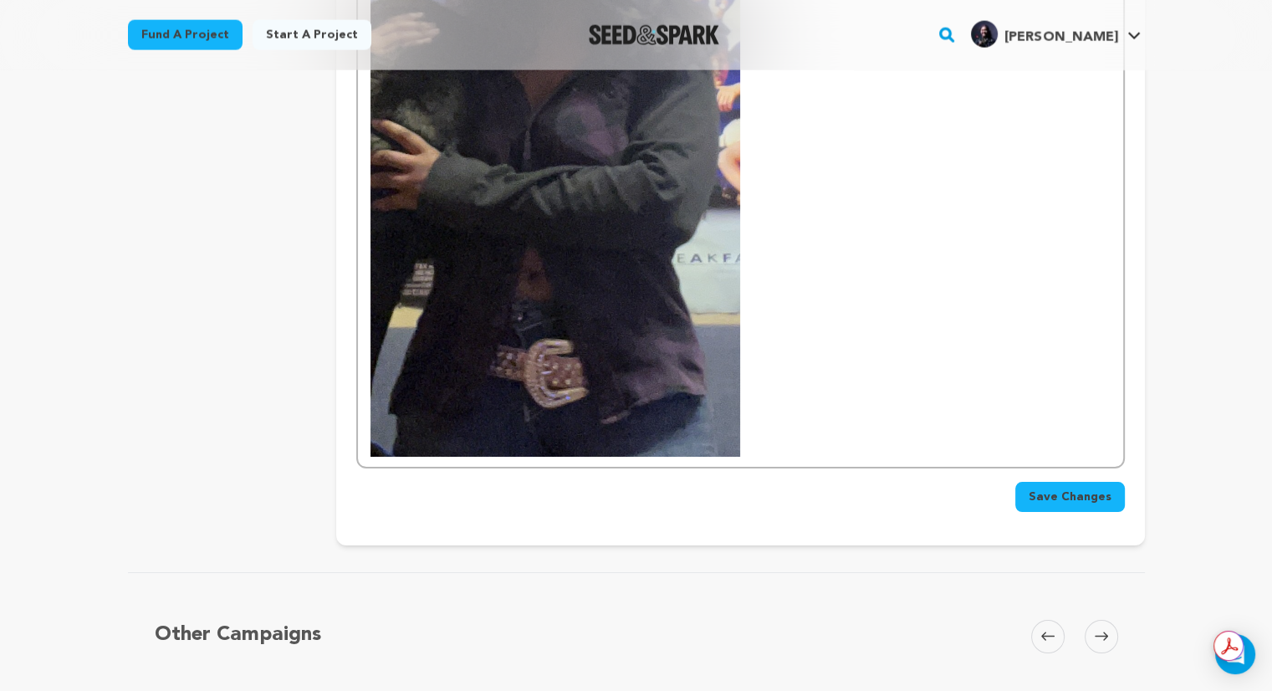
click at [1080, 482] on button "Save Changes" at bounding box center [1070, 497] width 110 height 30
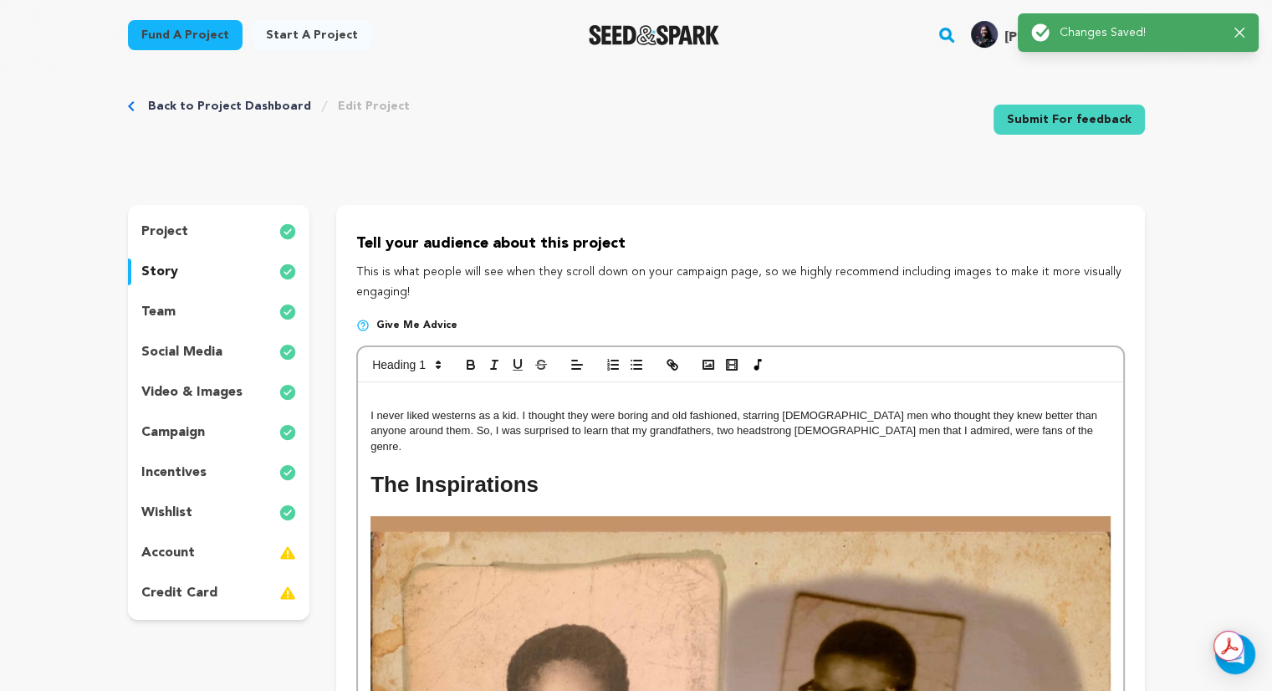
scroll to position [0, 0]
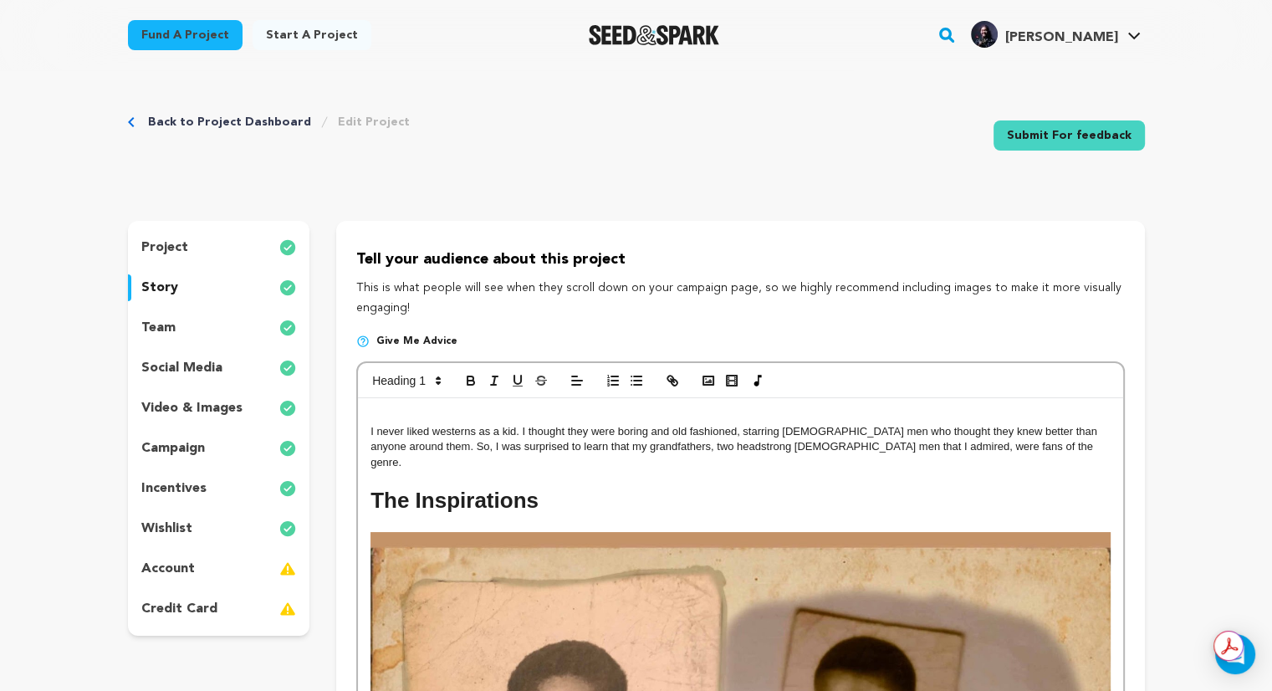
click at [1237, 33] on icon "button" at bounding box center [1234, 33] width 10 height 10
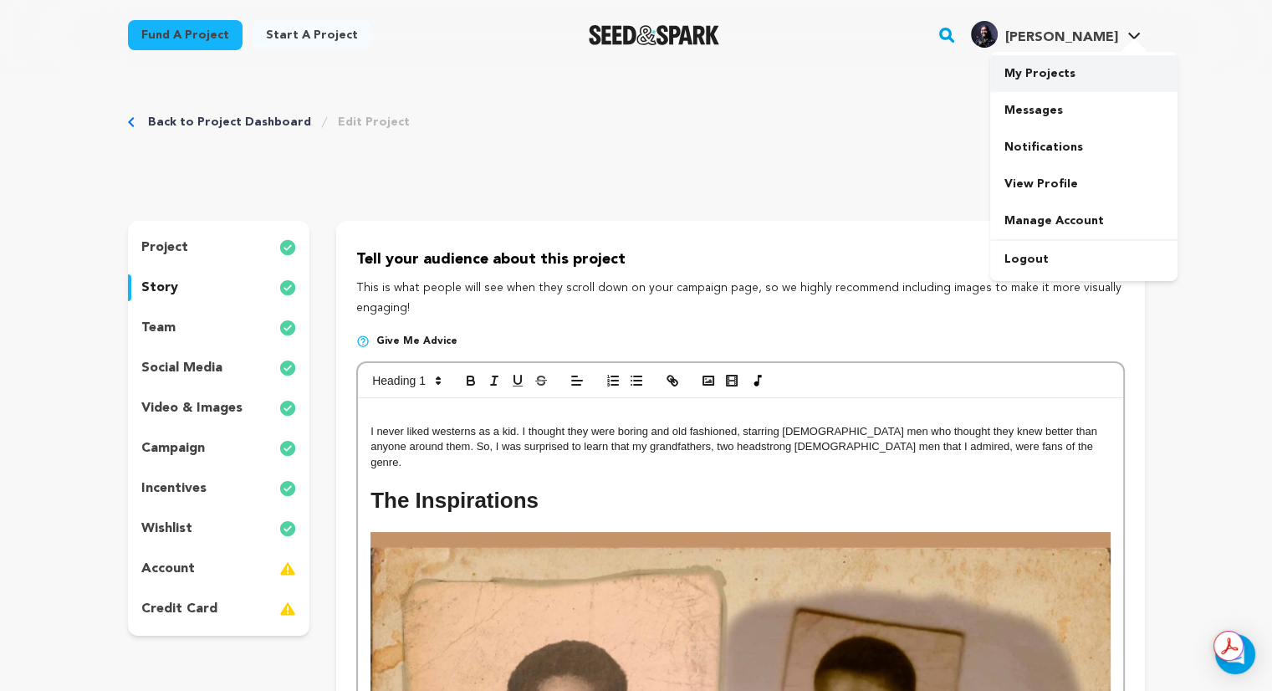
click at [1035, 70] on link "My Projects" at bounding box center [1083, 73] width 187 height 37
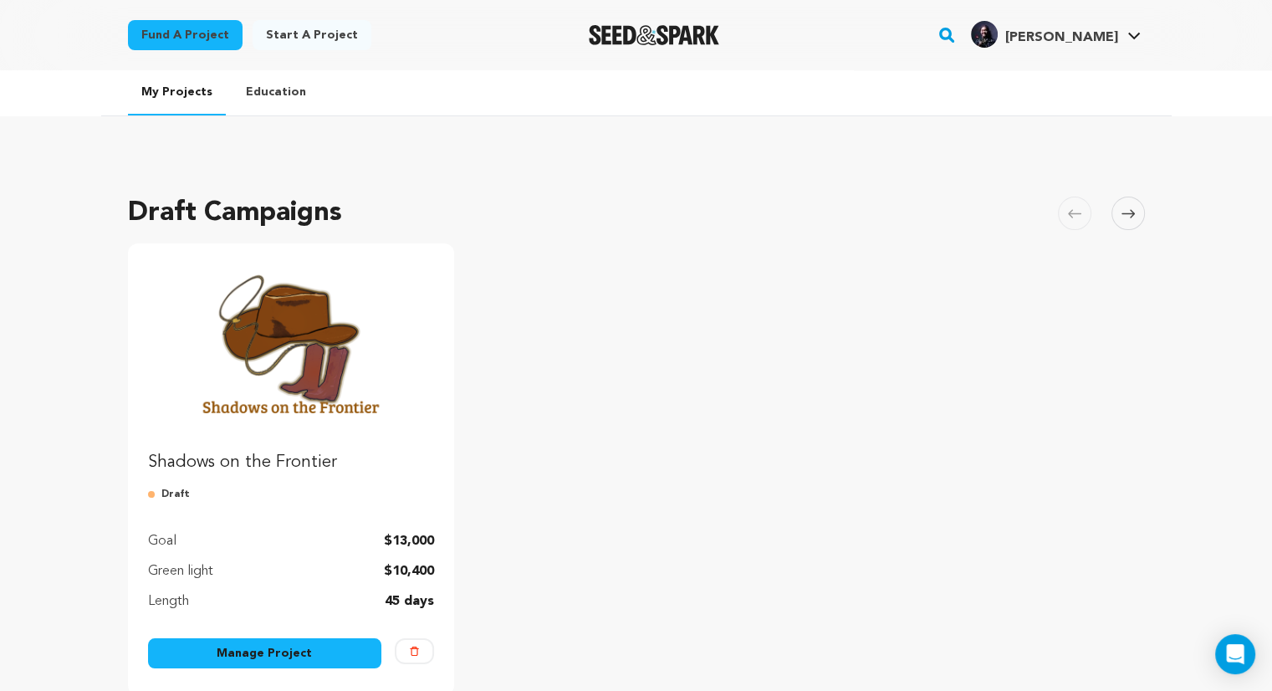
click at [298, 338] on img "Fund Shadows on the Frontier" at bounding box center [291, 343] width 287 height 161
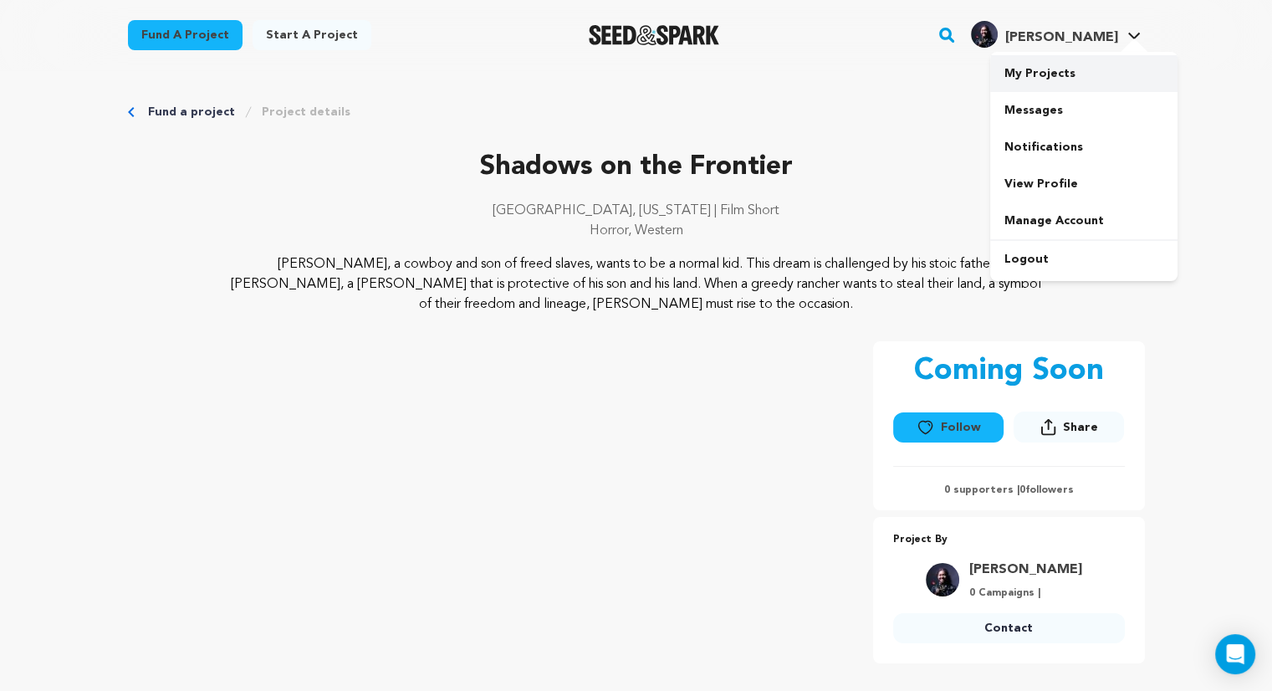
click at [1048, 79] on link "My Projects" at bounding box center [1083, 73] width 187 height 37
